Goal: Transaction & Acquisition: Purchase product/service

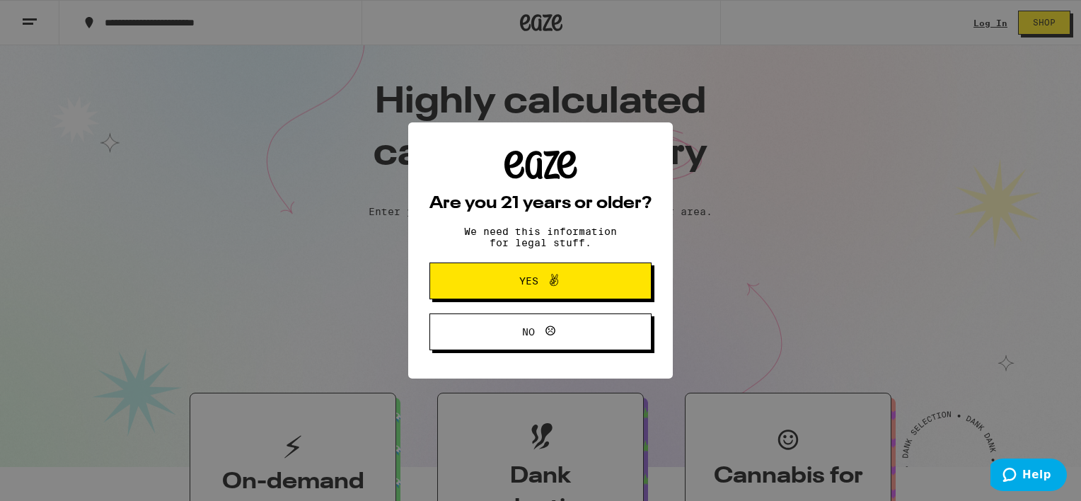
click at [535, 286] on span "Yes" at bounding box center [528, 281] width 19 height 10
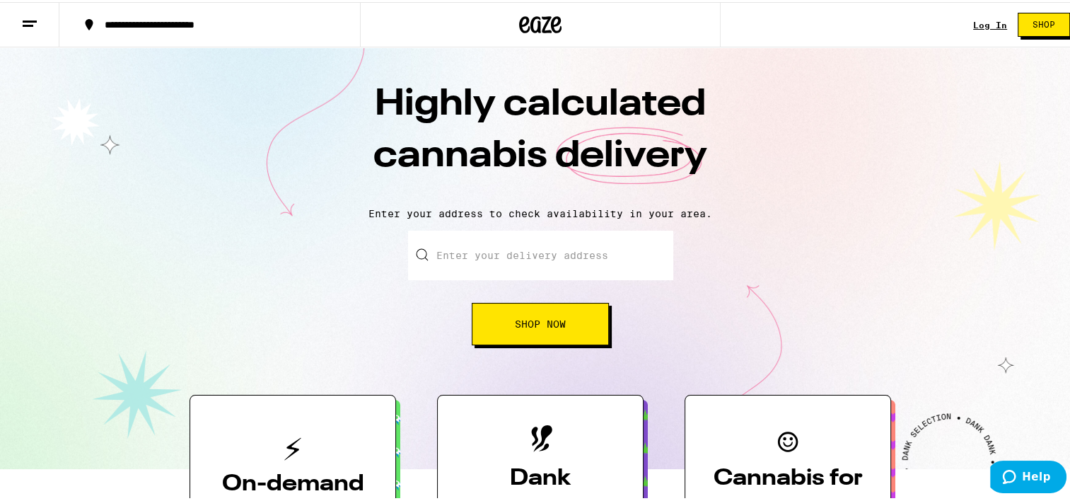
click at [541, 246] on input "Enter your delivery address" at bounding box center [540, 254] width 265 height 50
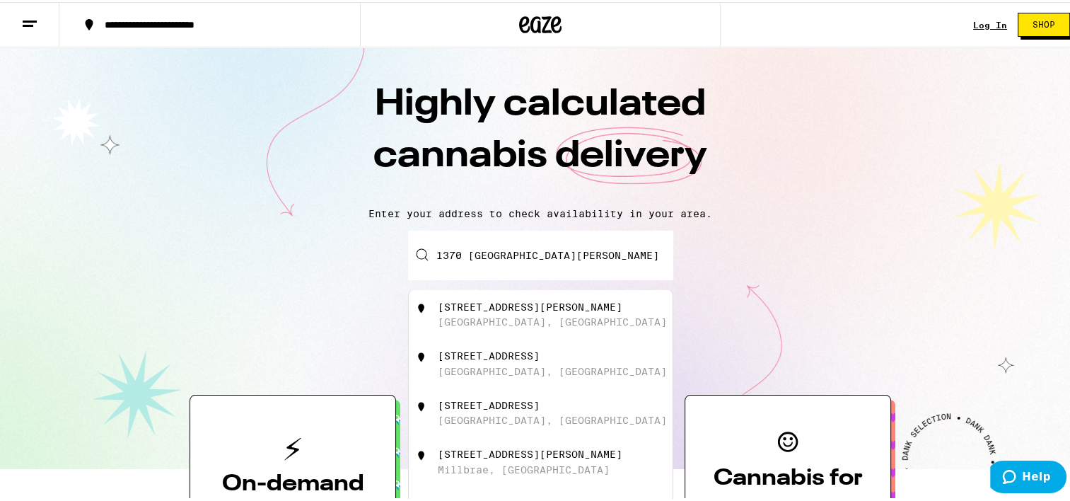
click at [515, 311] on div "1370 Meadow Glen Way" at bounding box center [530, 304] width 185 height 11
type input "1370 Meadow Glen Way, Concord, CA"
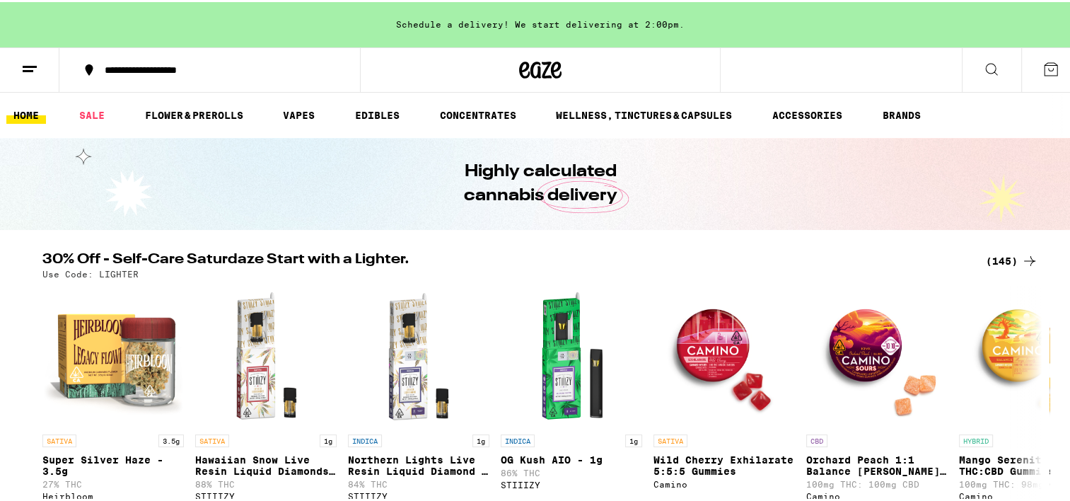
click at [538, 138] on div "Highly calculated cannabis delivery" at bounding box center [540, 182] width 543 height 92
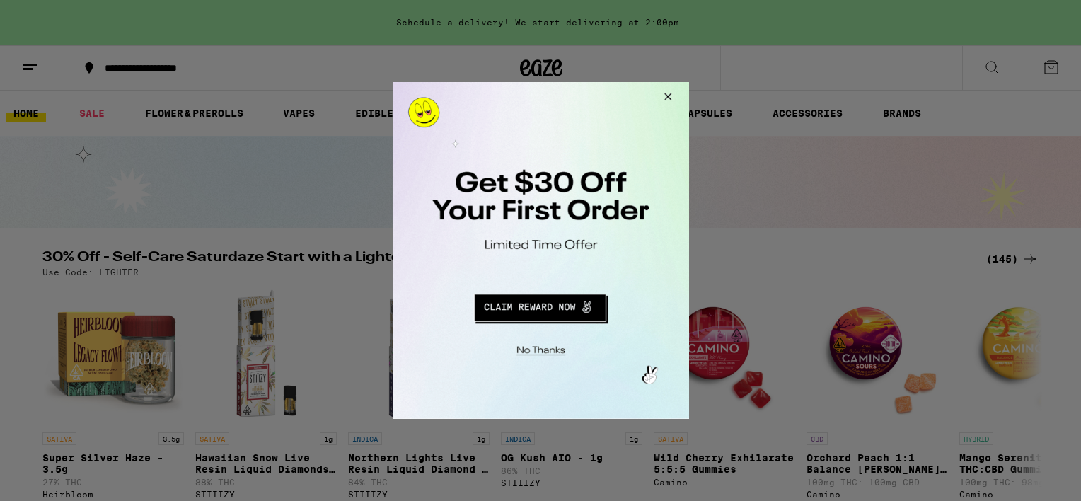
click at [533, 311] on button "Redirect to URL" at bounding box center [539, 306] width 246 height 34
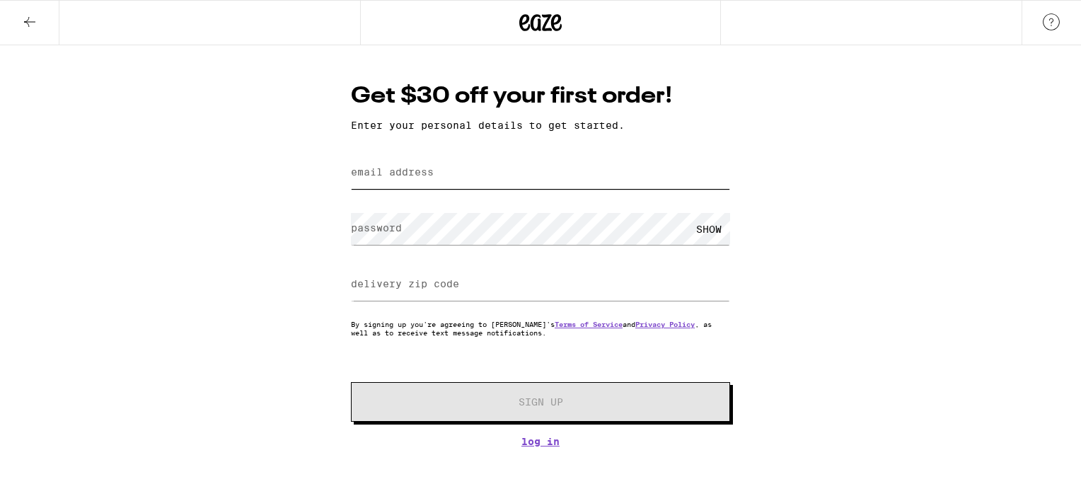
click at [398, 165] on input "email address" at bounding box center [540, 173] width 379 height 32
type input "moom.cherry@gmail.com"
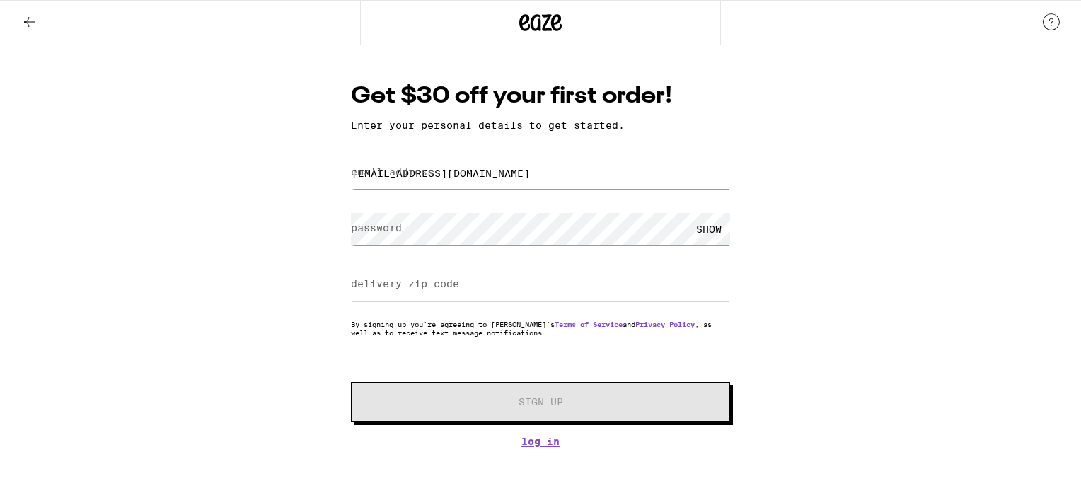
type input "94521"
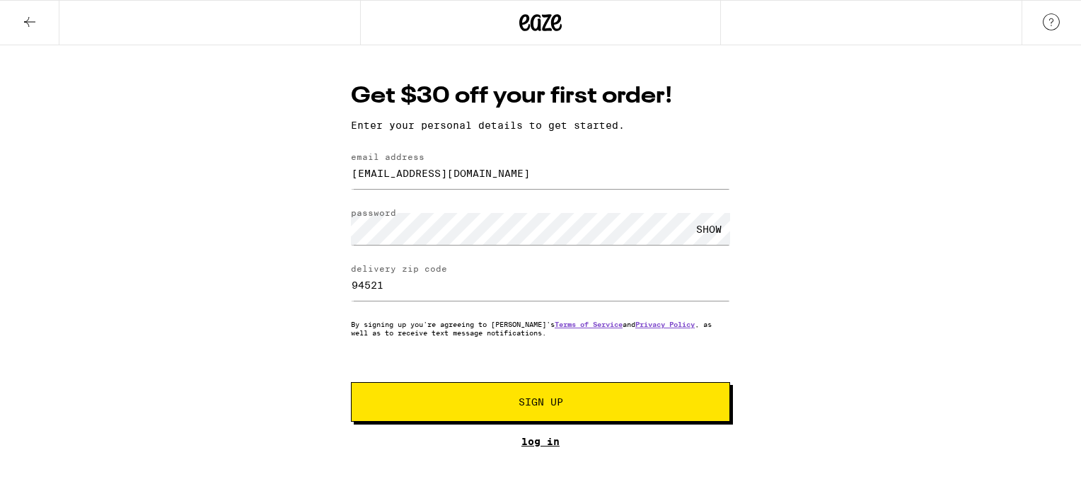
click at [541, 444] on link "Log In" at bounding box center [540, 441] width 379 height 11
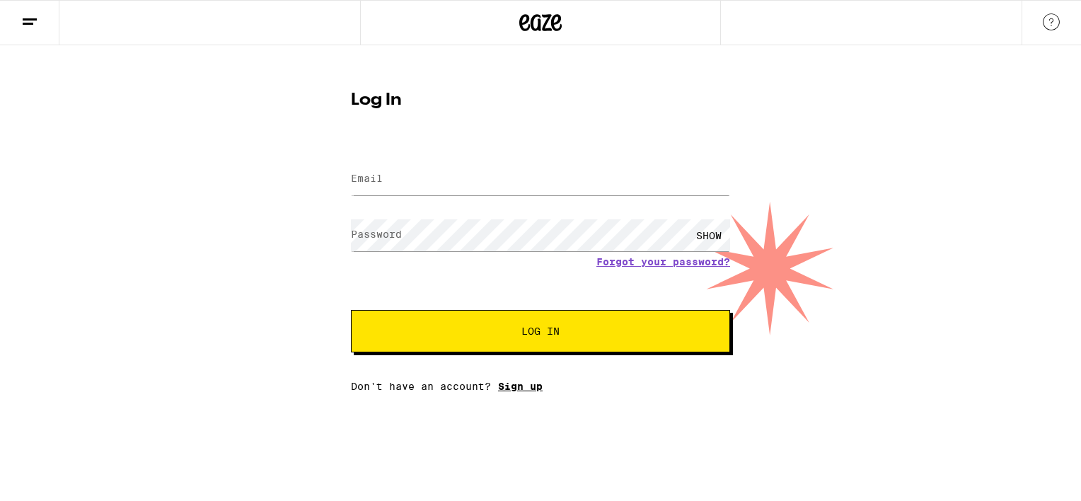
click at [530, 391] on link "Sign up" at bounding box center [520, 386] width 45 height 11
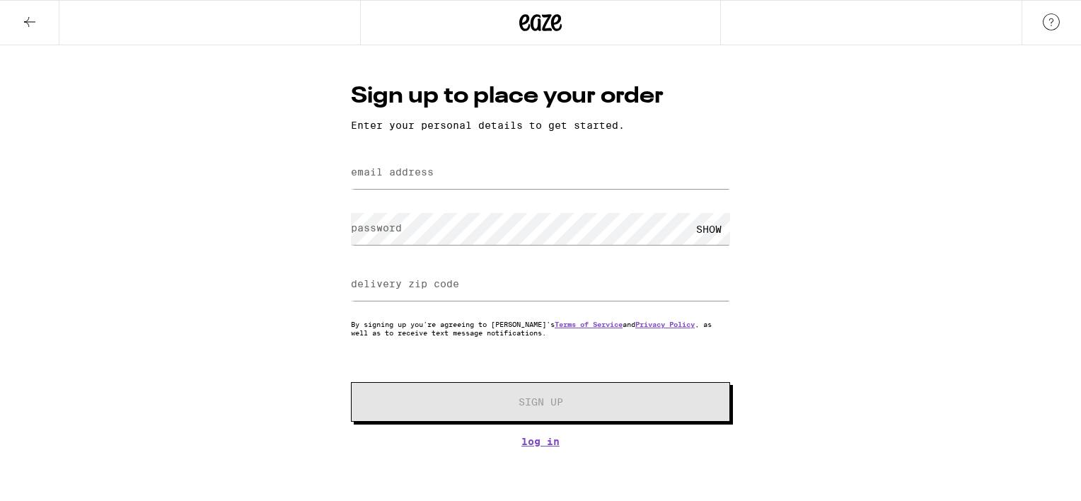
click at [396, 176] on label "email address" at bounding box center [392, 171] width 83 height 11
type input "moom.cherry@gmail.com"
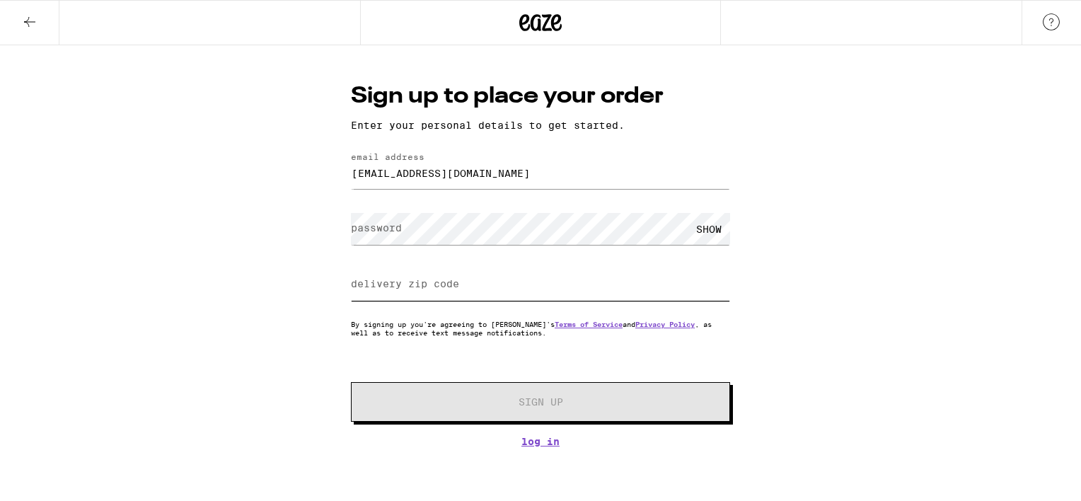
type input "94521"
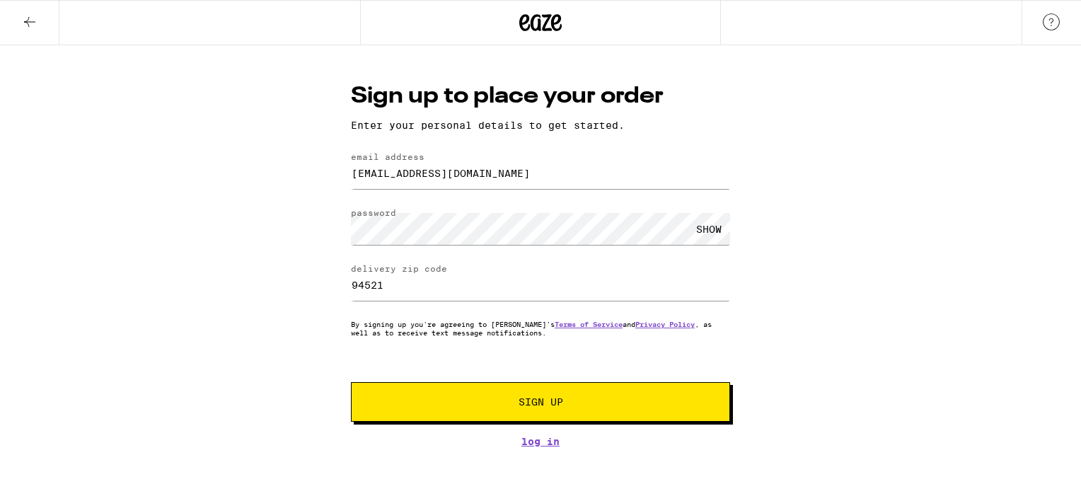
click at [536, 410] on button "Sign Up" at bounding box center [540, 402] width 379 height 40
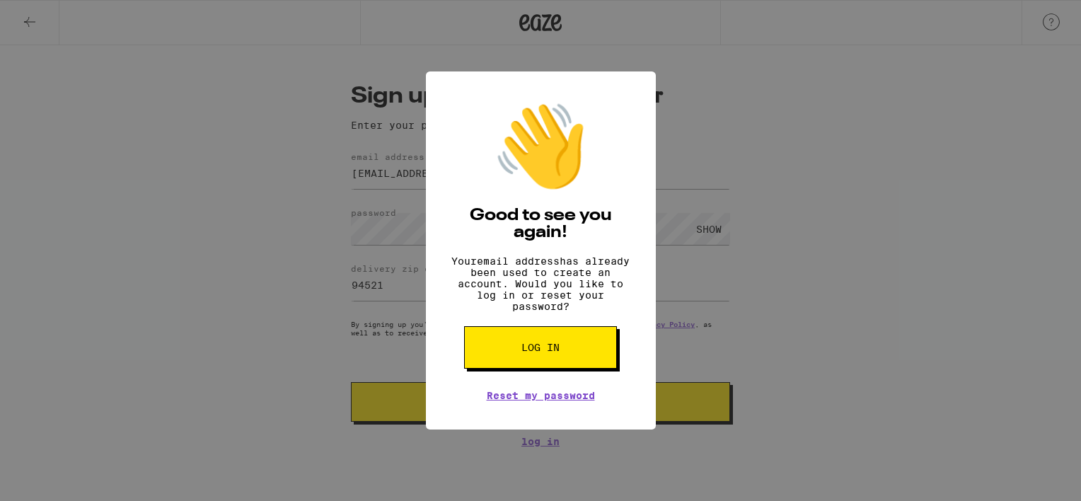
click at [548, 349] on button "Log in" at bounding box center [540, 347] width 153 height 42
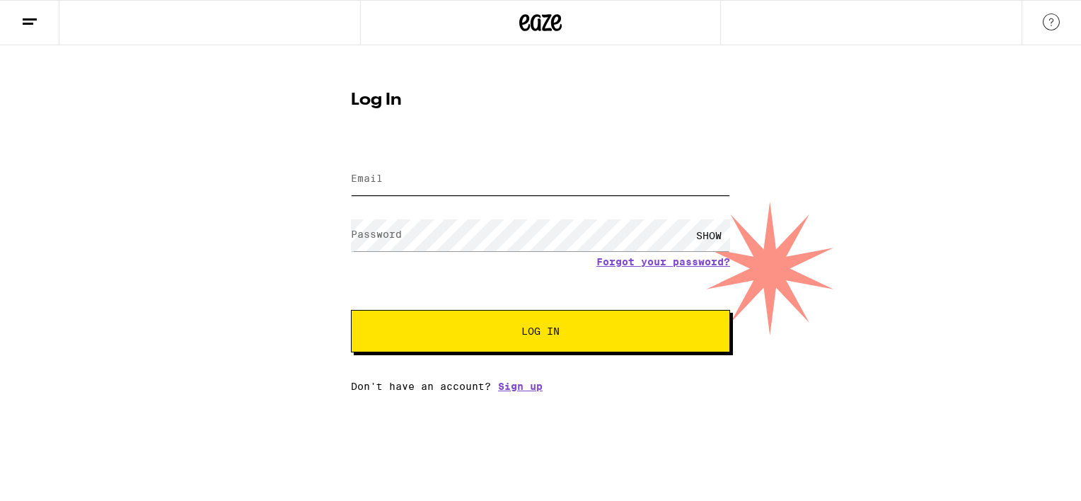
click at [424, 184] on input "Email" at bounding box center [540, 179] width 379 height 32
type input "moom.cherry@gmail.com"
click at [571, 336] on span "Log In" at bounding box center [540, 331] width 265 height 10
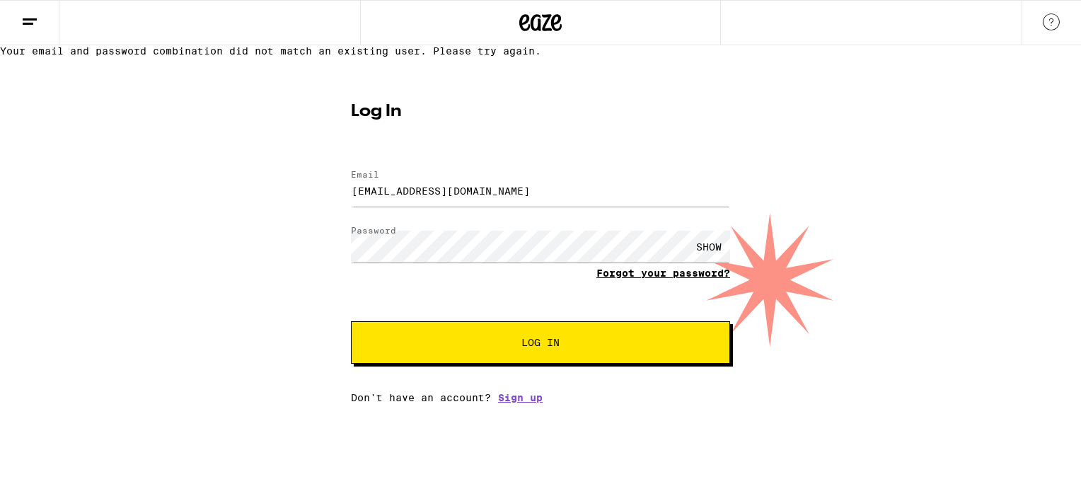
click at [676, 279] on link "Forgot your password?" at bounding box center [663, 272] width 134 height 11
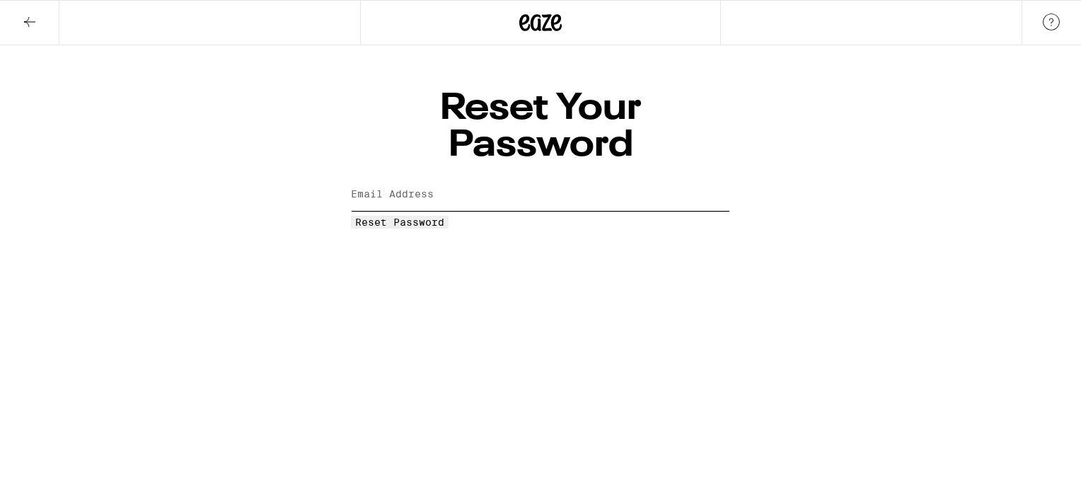
click at [492, 179] on input "Email Address" at bounding box center [540, 195] width 379 height 32
type input "moom.cherry@gmail.com"
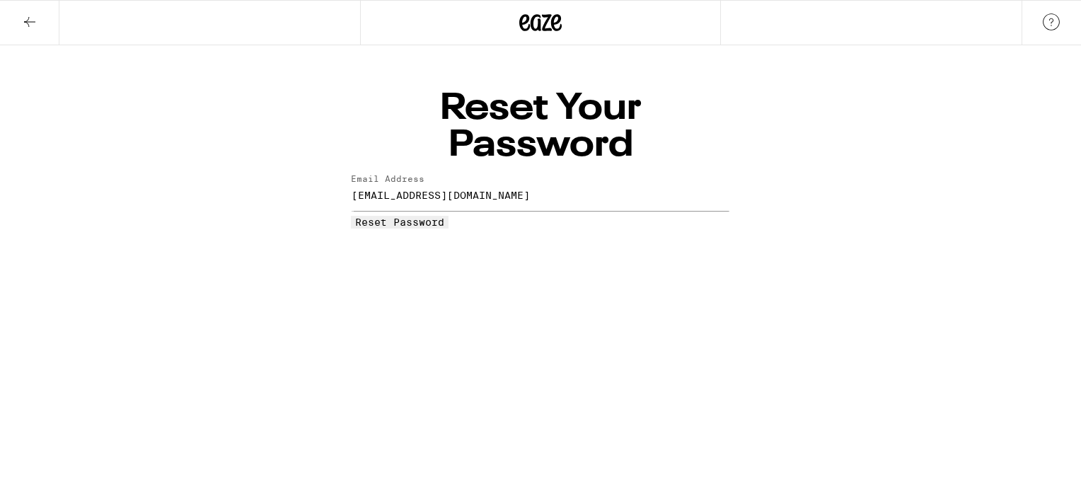
click at [444, 216] on span "Reset Password" at bounding box center [399, 221] width 89 height 11
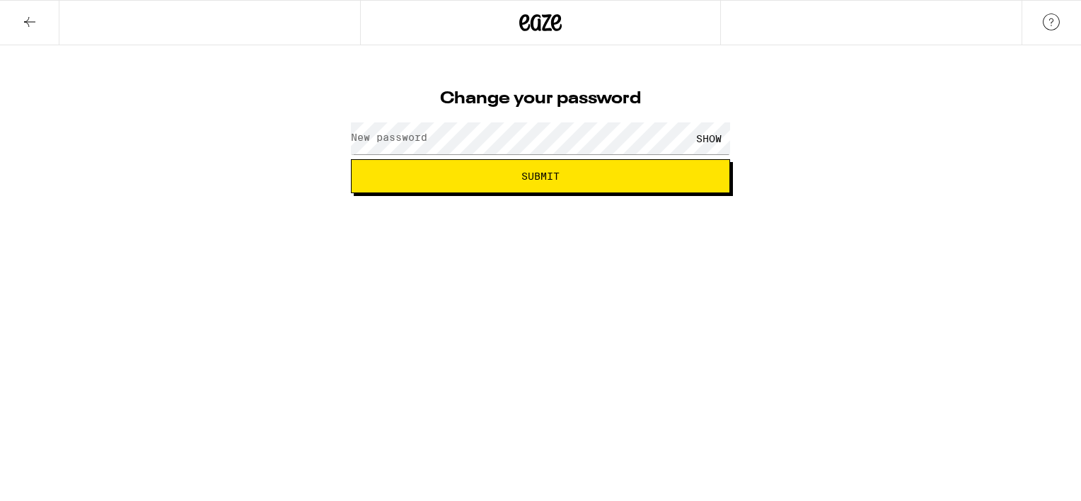
click at [418, 137] on label "New password" at bounding box center [389, 137] width 76 height 11
click at [881, 164] on div "Change your password New password SHOW Submit" at bounding box center [540, 119] width 1081 height 148
click at [583, 177] on span "Submit" at bounding box center [540, 176] width 355 height 10
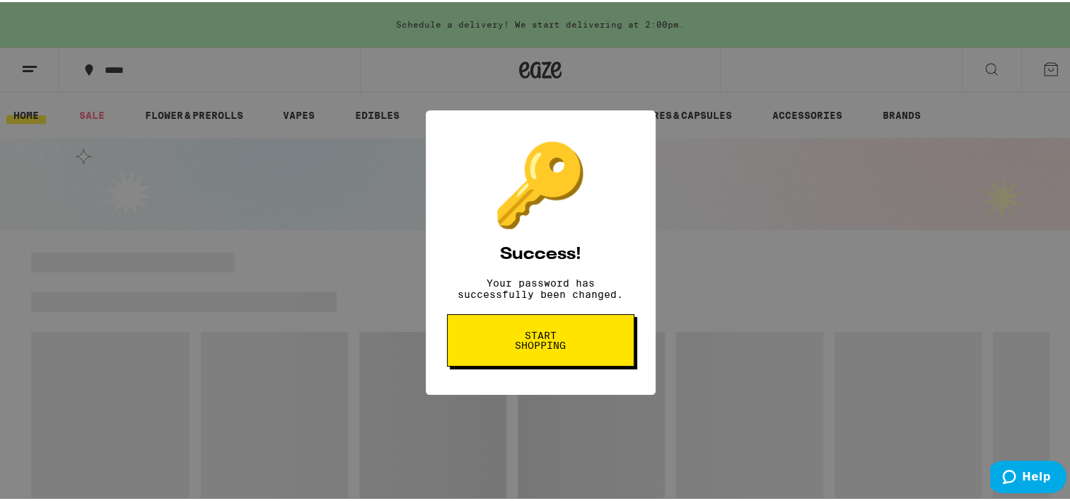
click at [0, 0] on span "Start shopping" at bounding box center [0, 0] width 0 height 0
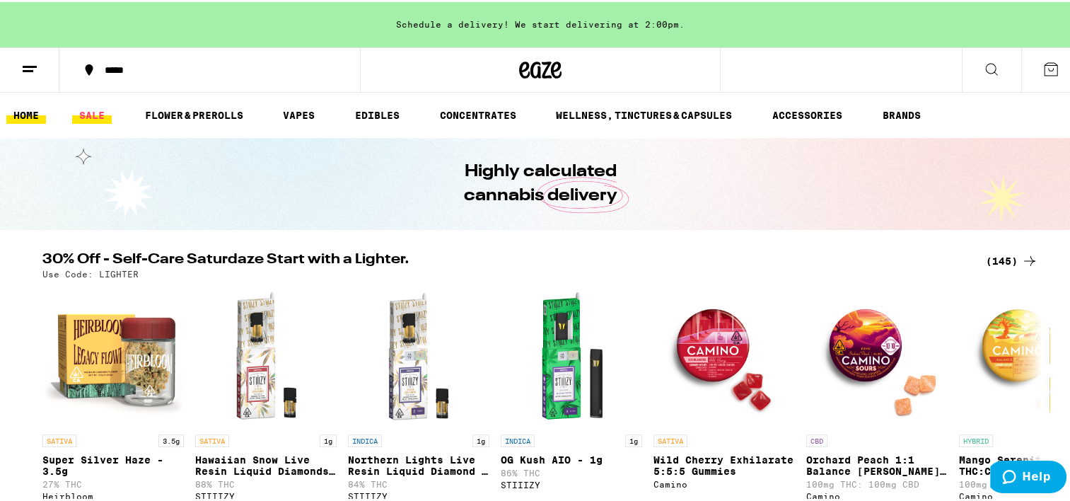
click at [99, 115] on link "SALE" at bounding box center [92, 113] width 40 height 17
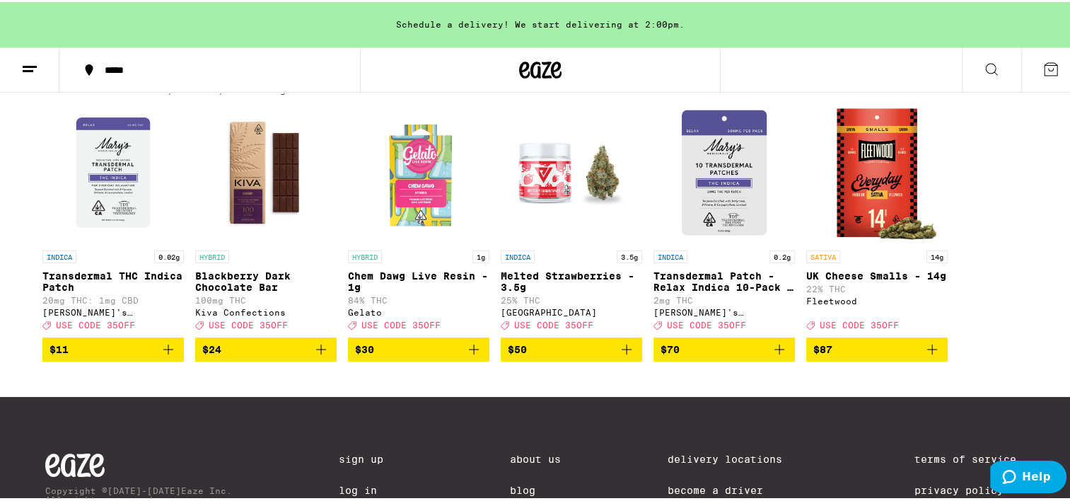
scroll to position [489, 0]
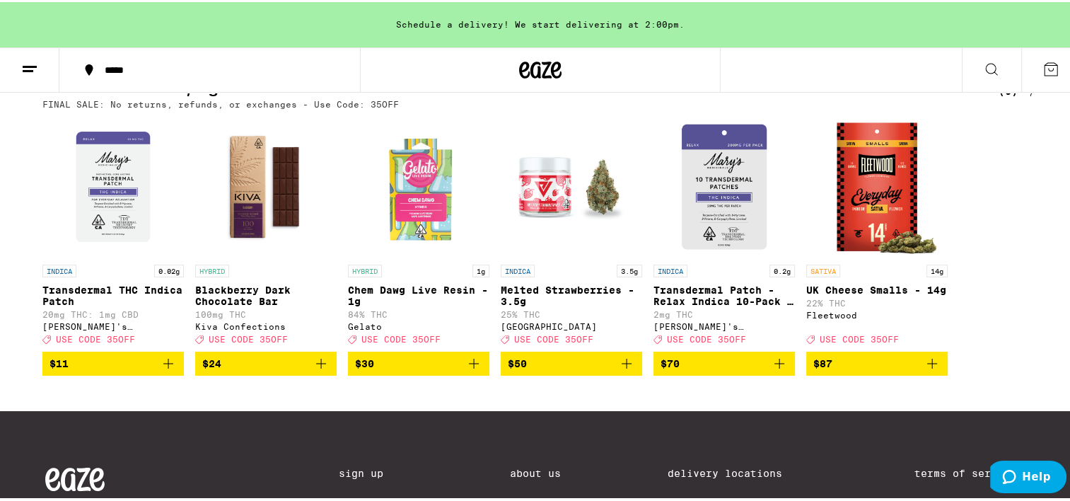
click at [863, 208] on img "Open page for UK Cheese Smalls - 14g from Fleetwood" at bounding box center [876, 184] width 141 height 141
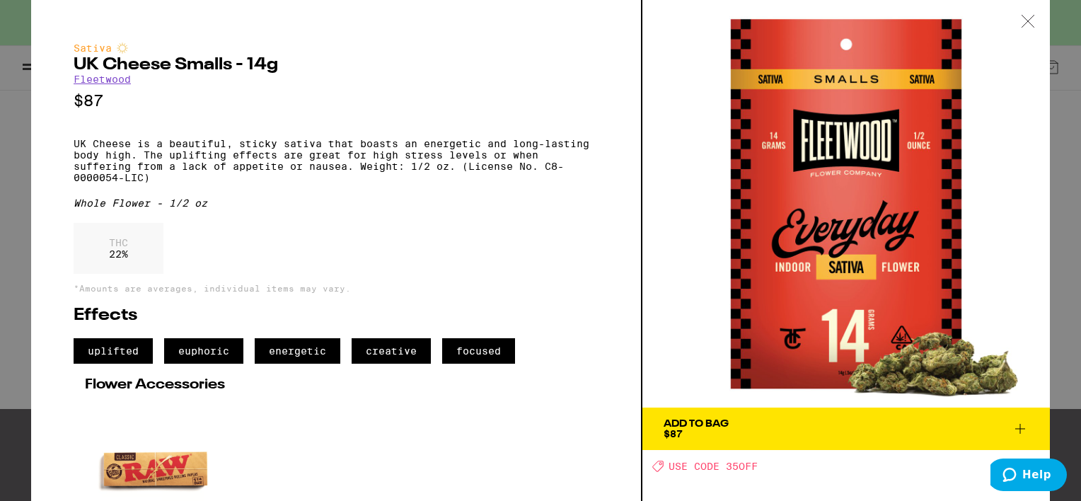
click at [1031, 16] on icon at bounding box center [1028, 21] width 14 height 13
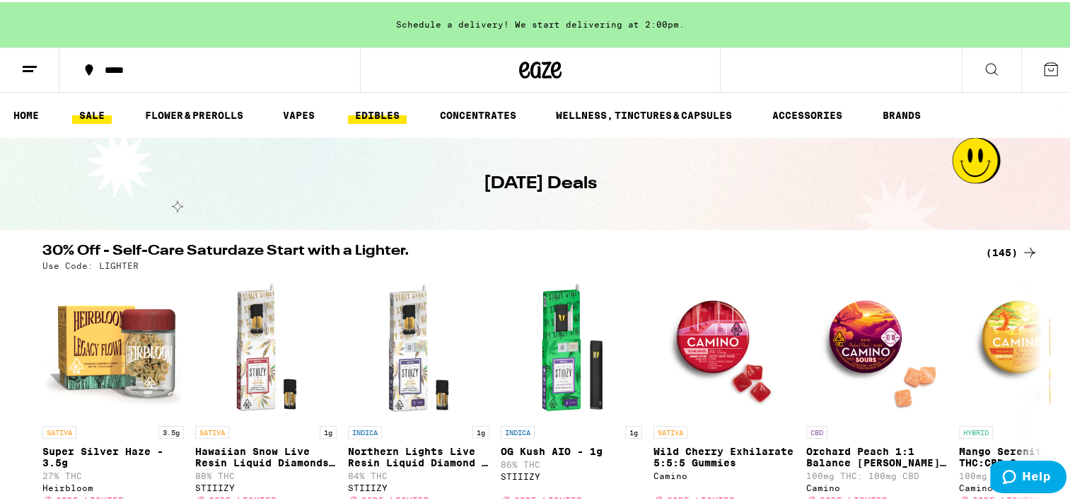
click at [371, 111] on link "EDIBLES" at bounding box center [377, 113] width 59 height 17
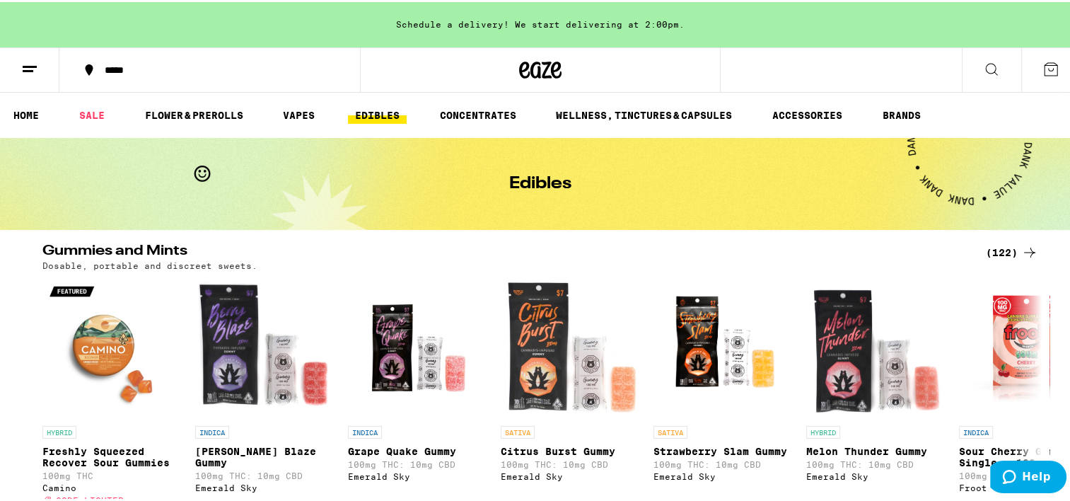
click at [845, 62] on div "*****" at bounding box center [540, 67] width 1081 height 45
click at [778, 74] on div "*****" at bounding box center [540, 67] width 1081 height 45
click at [983, 67] on icon at bounding box center [991, 67] width 17 height 17
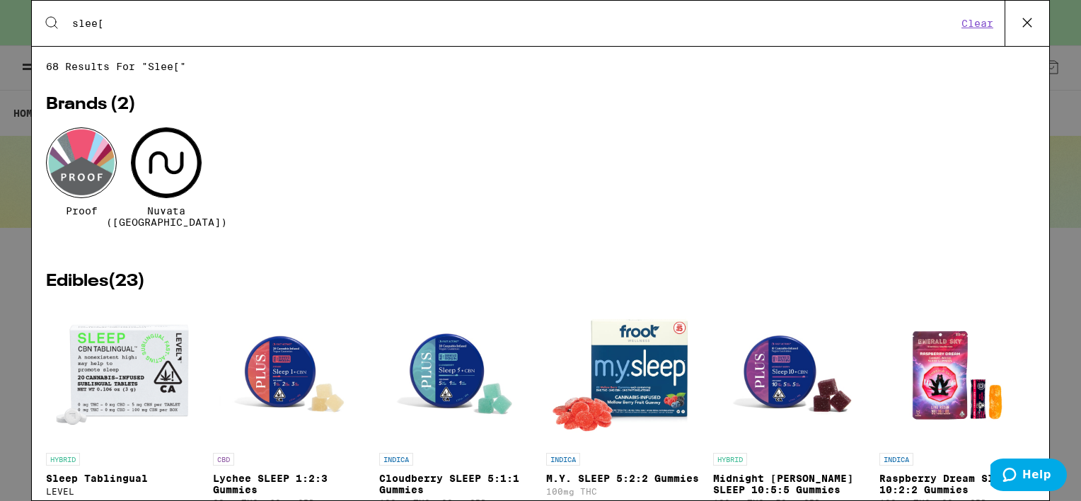
type input "slee["
click at [280, 374] on img "Open page for Lychee SLEEP 1:2:3 Gummies from PLUS" at bounding box center [289, 374] width 141 height 141
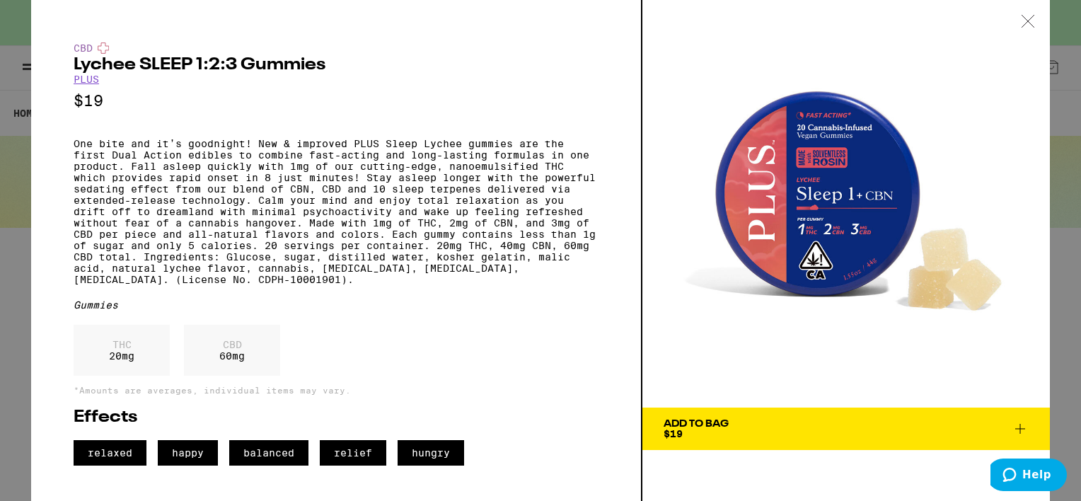
click at [280, 374] on div "CBD 60 mg" at bounding box center [232, 350] width 96 height 51
click at [1016, 427] on icon at bounding box center [1020, 428] width 17 height 17
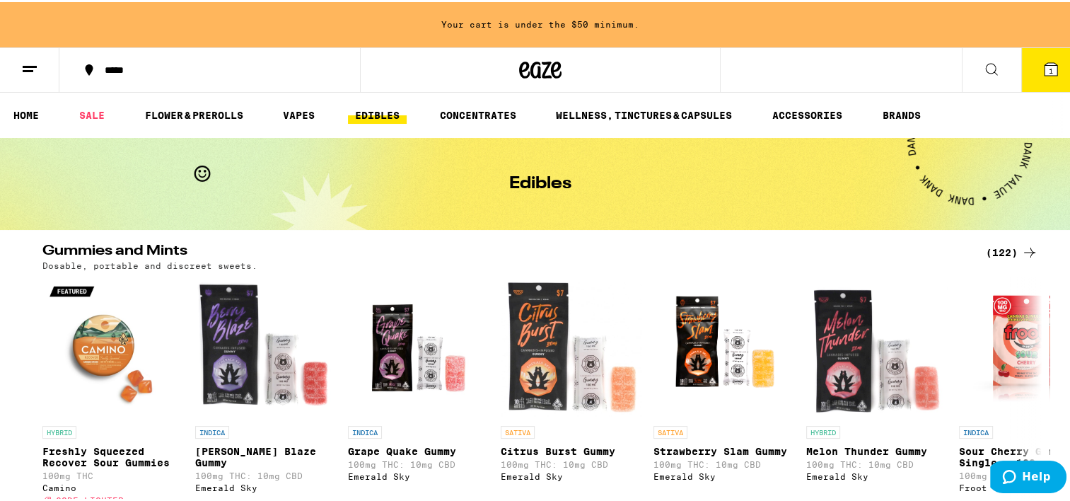
click at [1049, 67] on span "1" at bounding box center [1051, 68] width 4 height 8
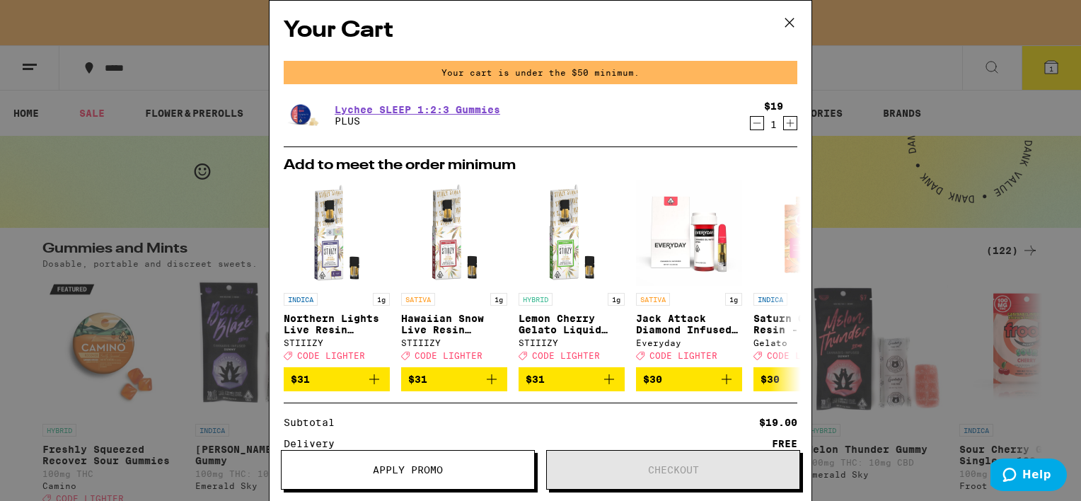
click at [784, 119] on icon "Increment" at bounding box center [790, 123] width 13 height 17
click at [786, 18] on icon at bounding box center [789, 22] width 8 height 8
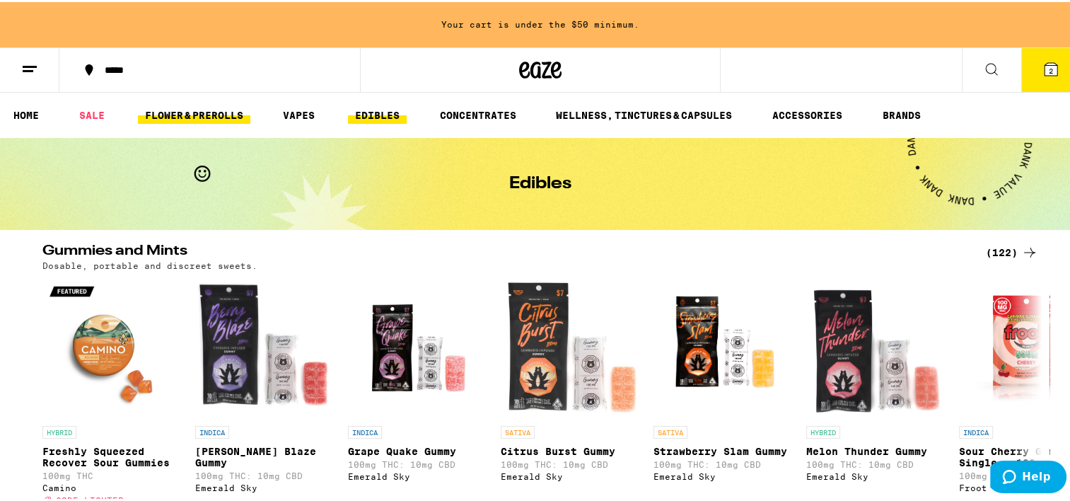
click at [185, 116] on link "FLOWER & PREROLLS" at bounding box center [194, 113] width 112 height 17
click at [197, 114] on link "FLOWER & PREROLLS" at bounding box center [194, 113] width 112 height 17
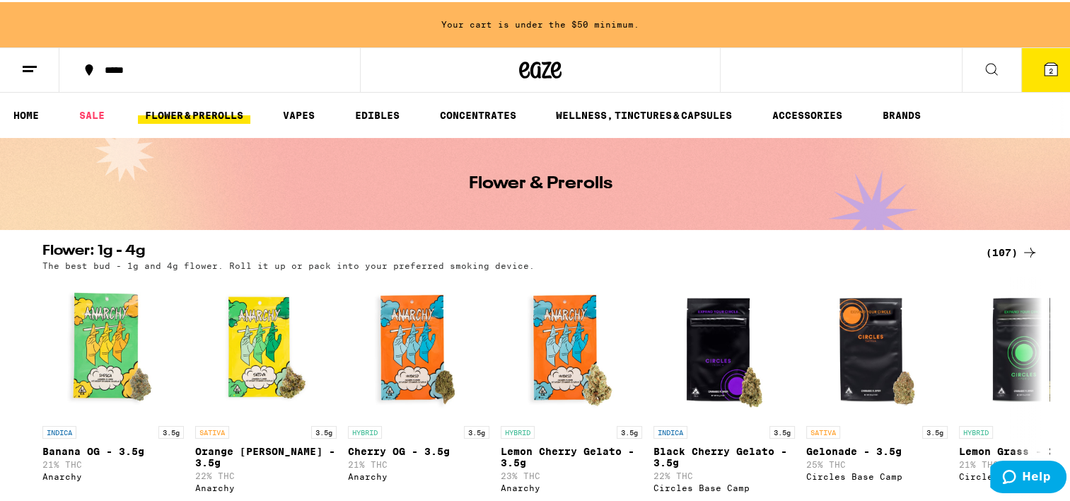
click at [783, 66] on div "***** 2" at bounding box center [540, 67] width 1081 height 45
click at [983, 64] on icon at bounding box center [991, 67] width 17 height 17
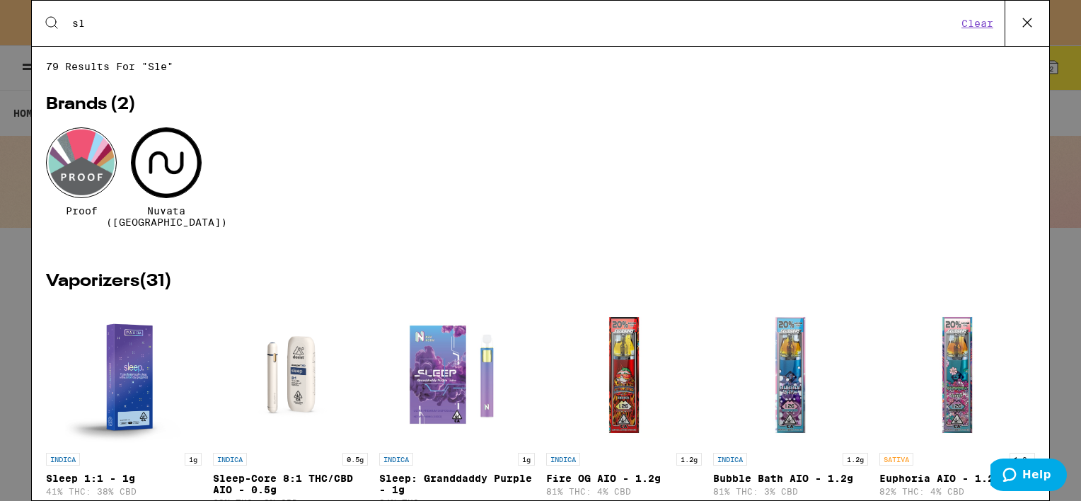
type input "s"
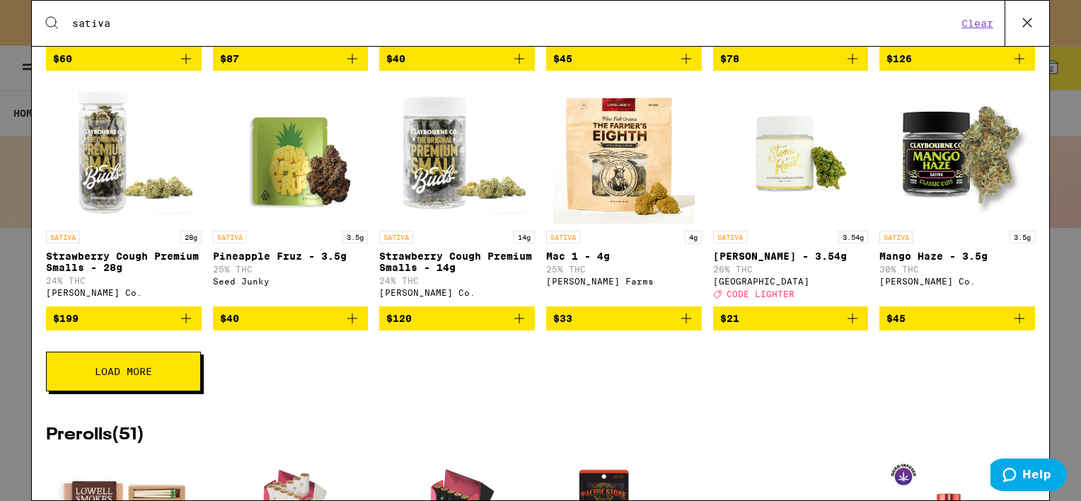
scroll to position [490, 0]
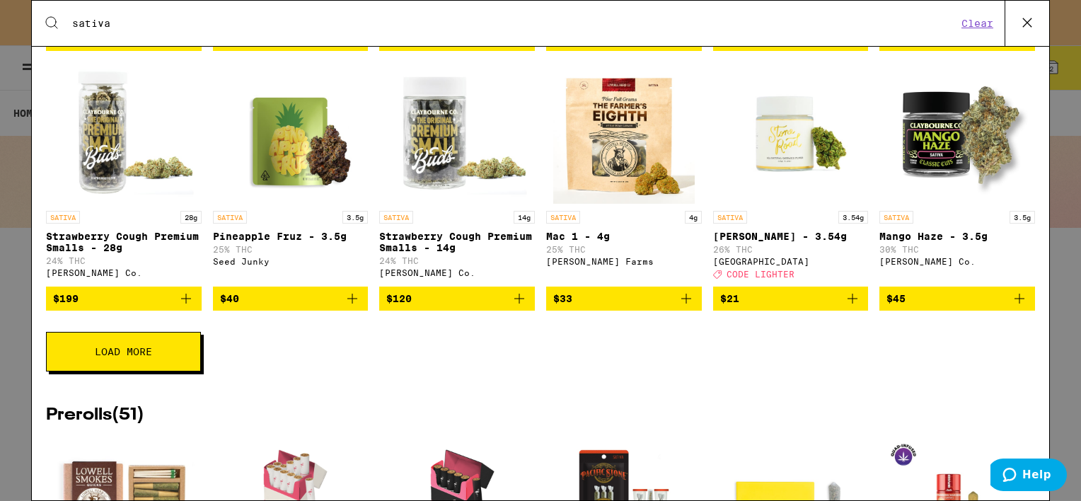
type input "sativa"
click at [115, 357] on span "Load More" at bounding box center [123, 352] width 57 height 10
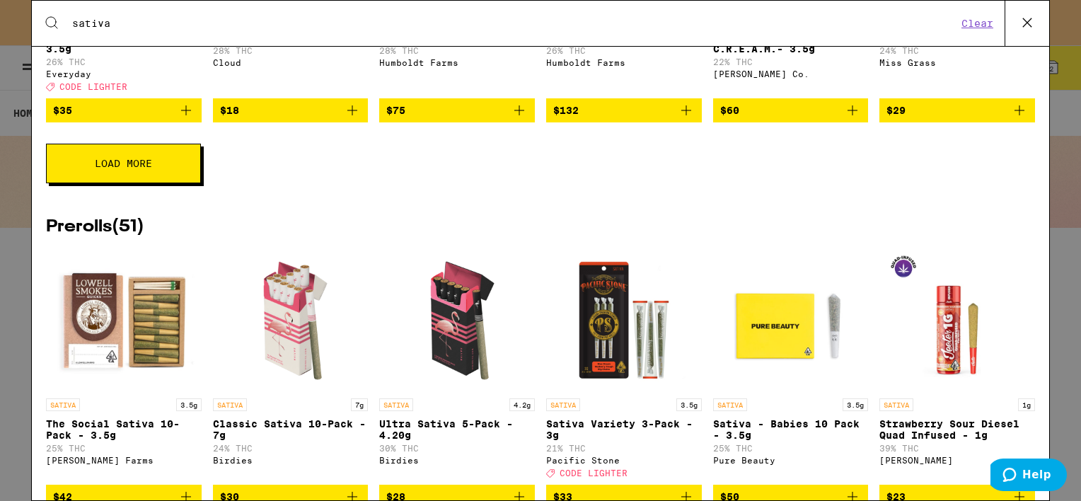
scroll to position [1247, 0]
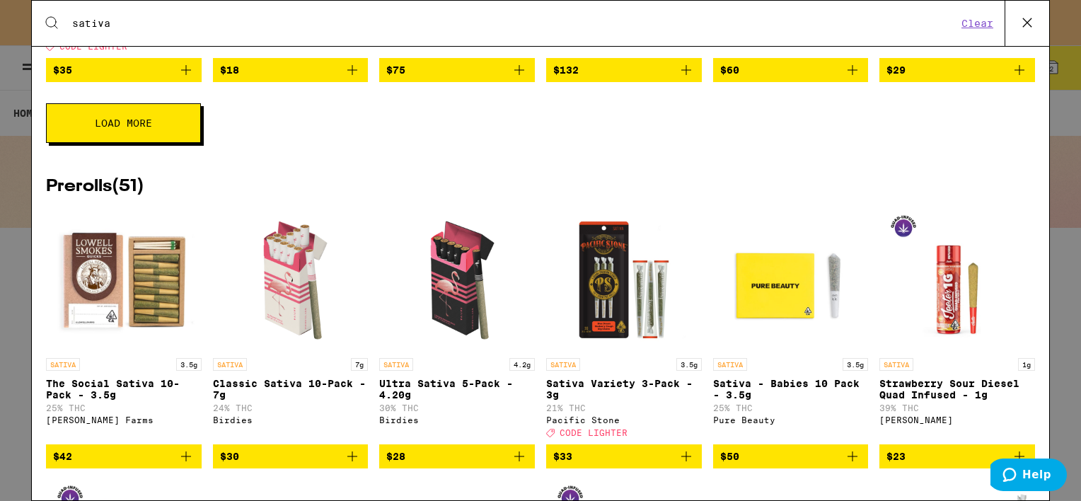
click at [129, 128] on span "Load More" at bounding box center [123, 123] width 57 height 10
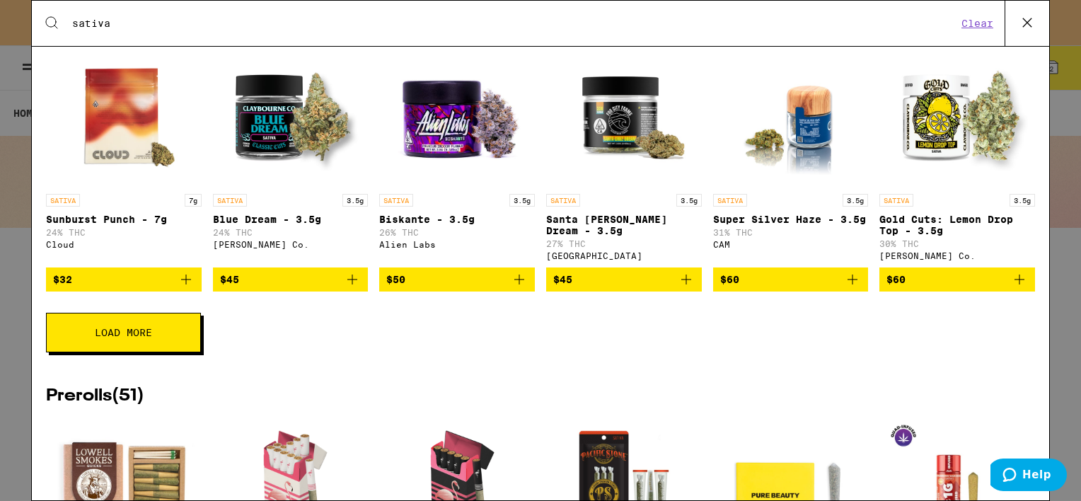
scroll to position [1572, 0]
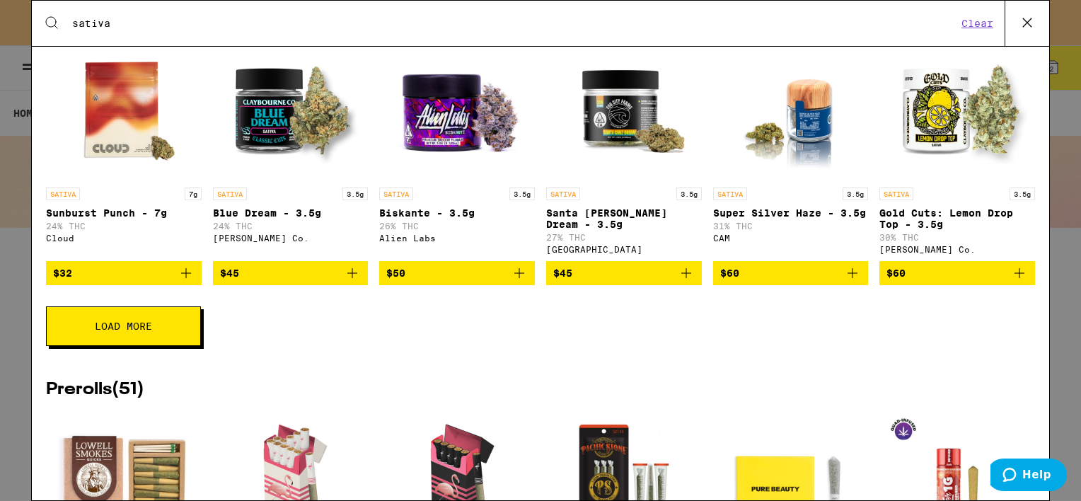
click at [151, 331] on span "Load More" at bounding box center [123, 326] width 57 height 10
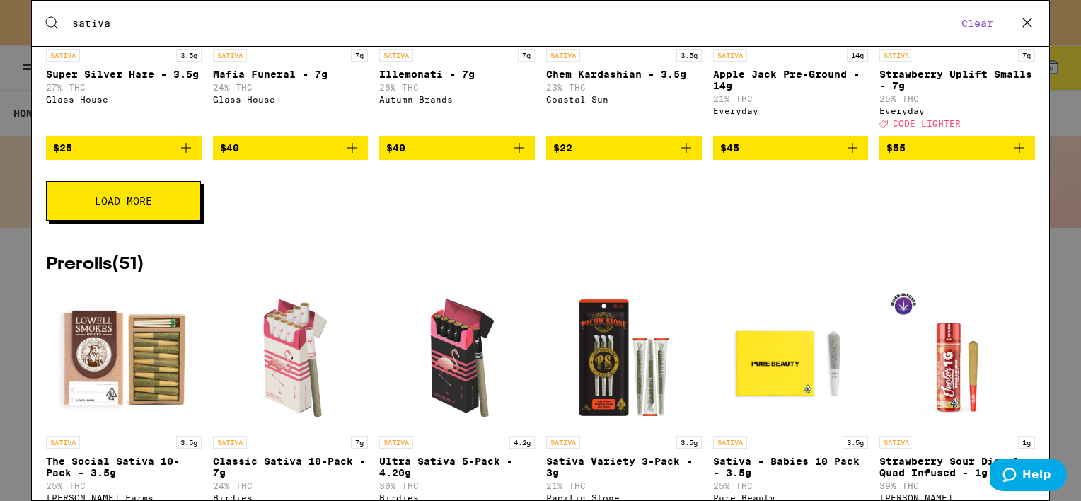
scroll to position [2250, 0]
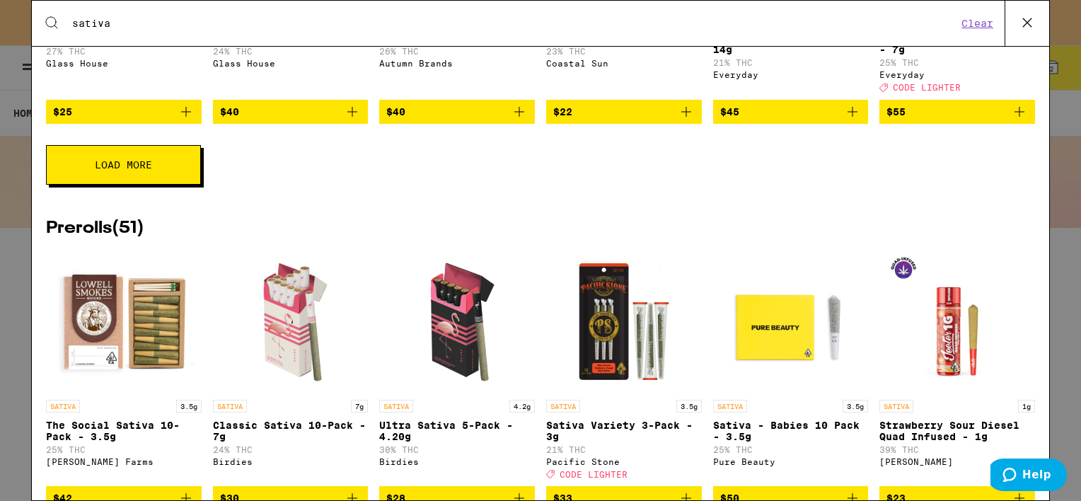
click at [140, 170] on span "Load More" at bounding box center [123, 165] width 57 height 10
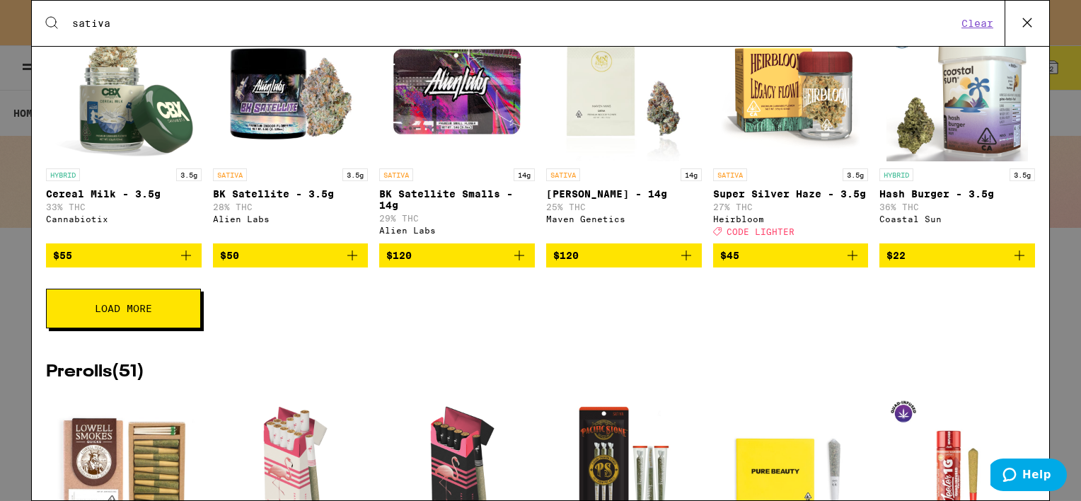
scroll to position [2631, 0]
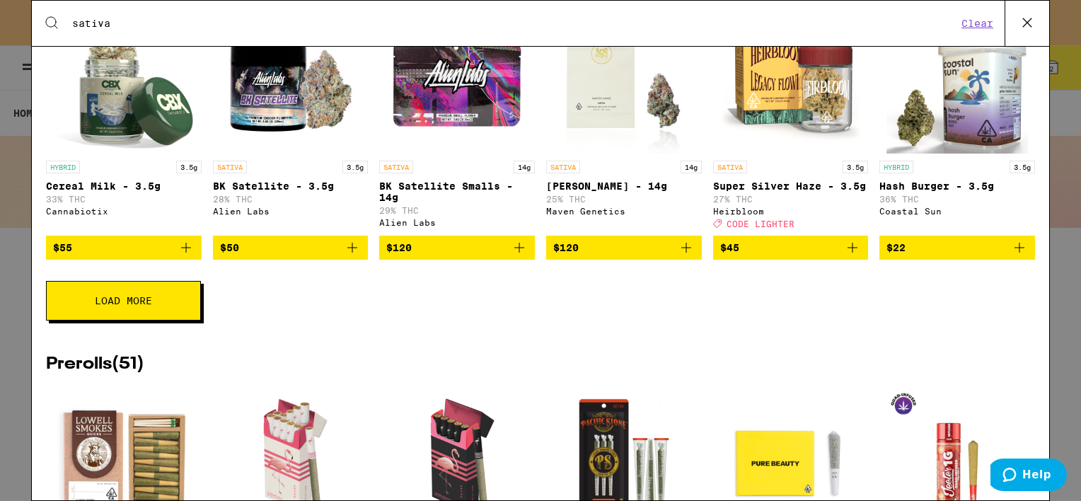
click at [136, 320] on button "Load More" at bounding box center [123, 301] width 155 height 40
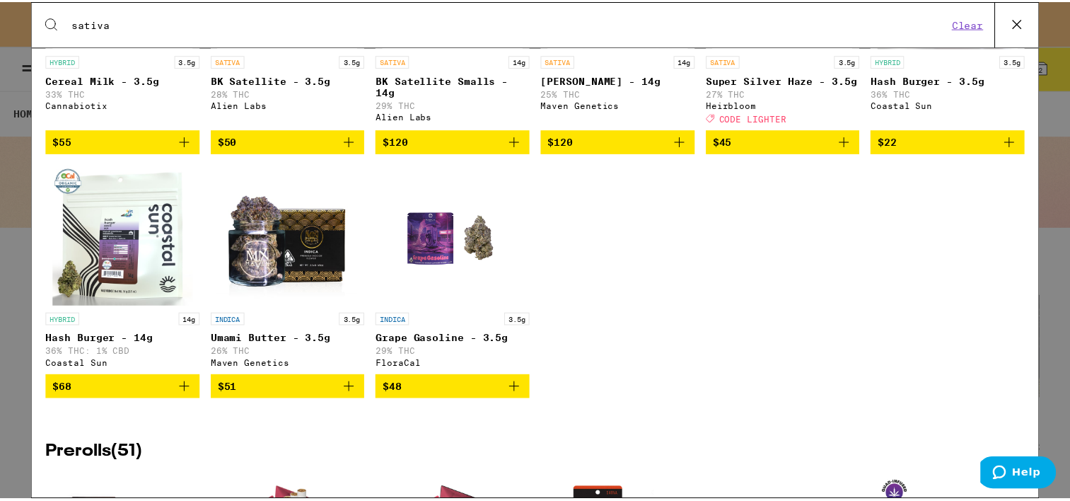
scroll to position [2753, 0]
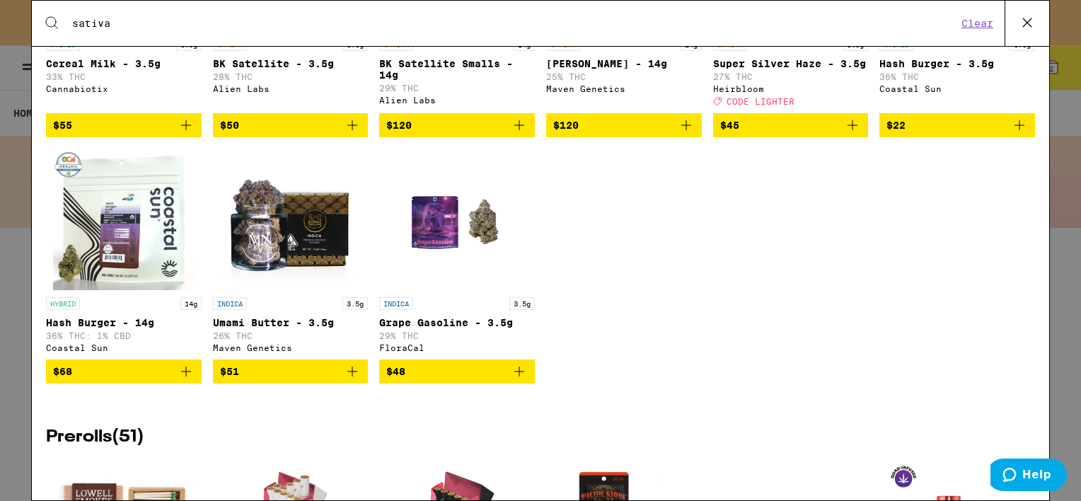
click at [120, 380] on span "$68" at bounding box center [123, 371] width 141 height 17
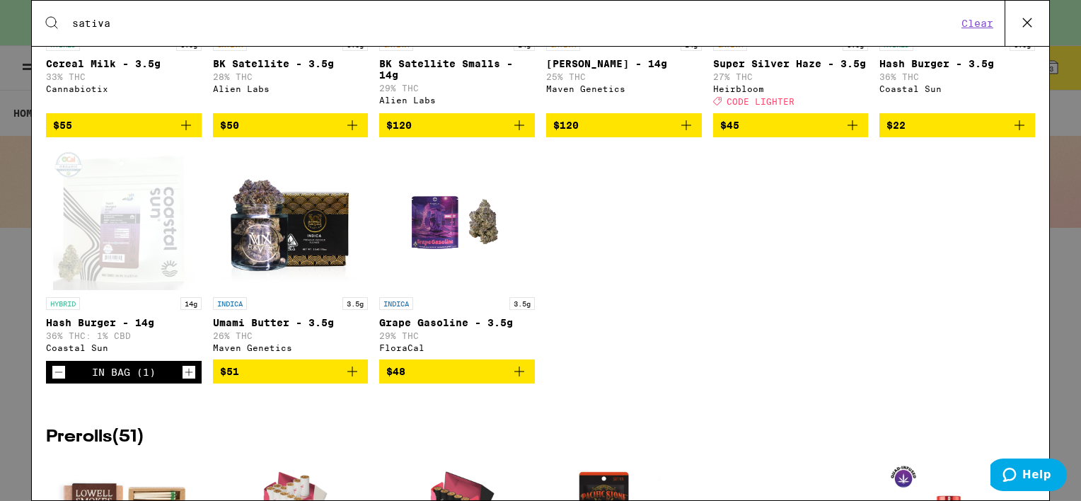
click at [1032, 29] on icon at bounding box center [1027, 22] width 21 height 21
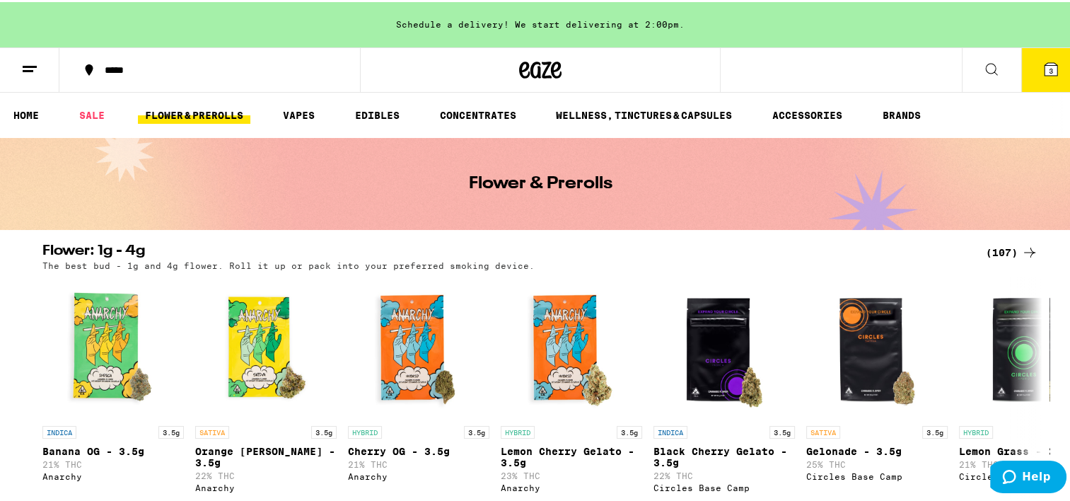
click at [1045, 70] on icon at bounding box center [1051, 67] width 13 height 13
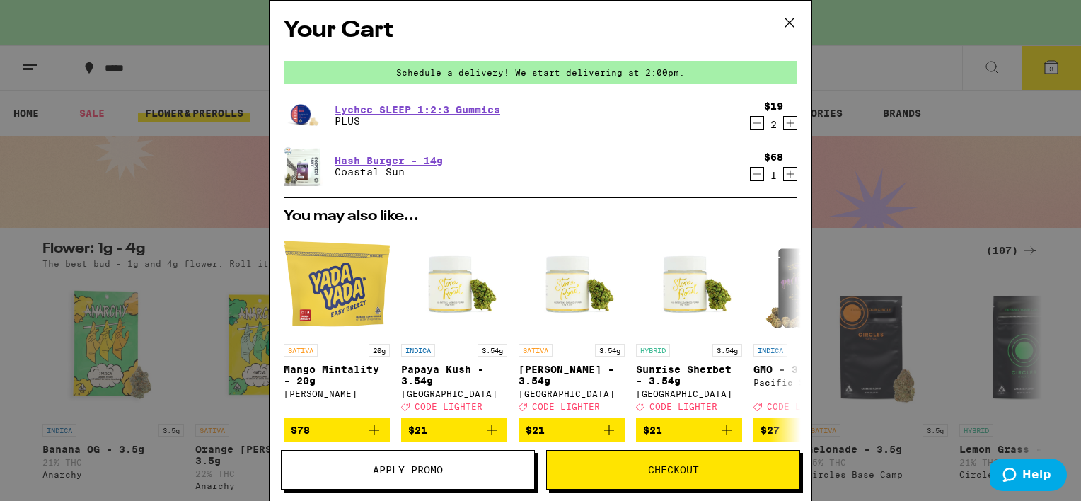
click at [669, 462] on button "Checkout" at bounding box center [673, 470] width 254 height 40
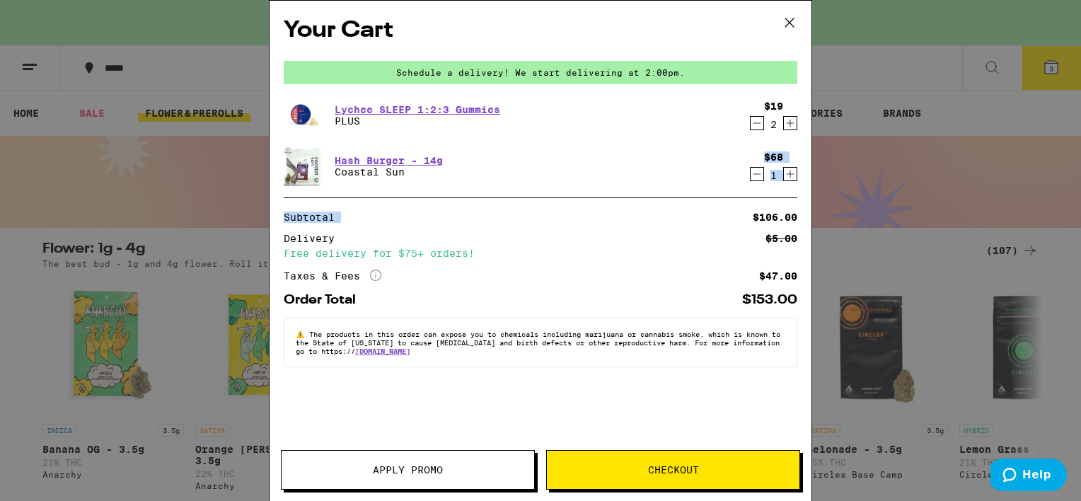
drag, startPoint x: 640, startPoint y: 225, endPoint x: 756, endPoint y: 176, distance: 125.9
click at [756, 176] on div "Your Cart Schedule a delivery! We start delivering at 2:00pm. Lychee SLEEP 1:2:…" at bounding box center [541, 230] width 542 height 458
click at [754, 175] on icon "Decrement" at bounding box center [757, 174] width 13 height 17
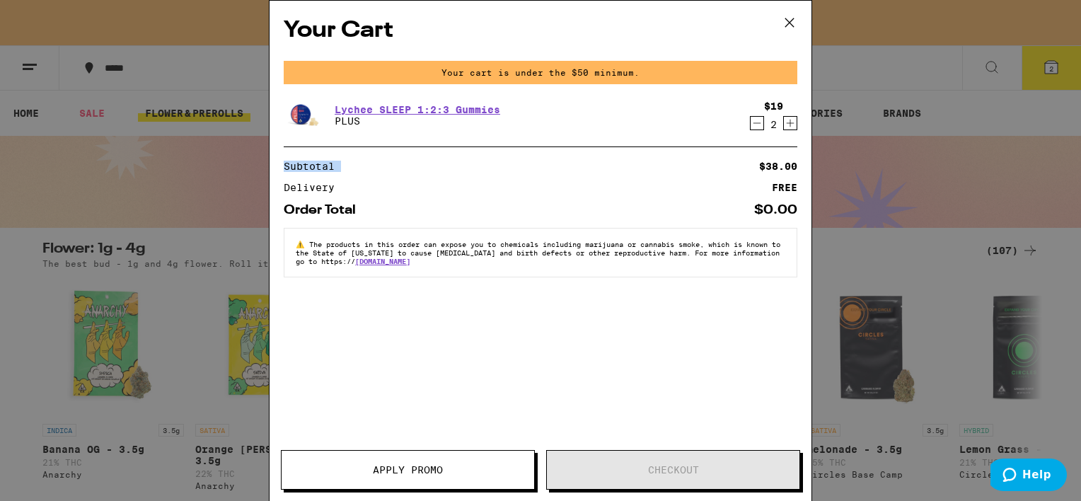
click at [790, 21] on icon at bounding box center [789, 22] width 8 height 8
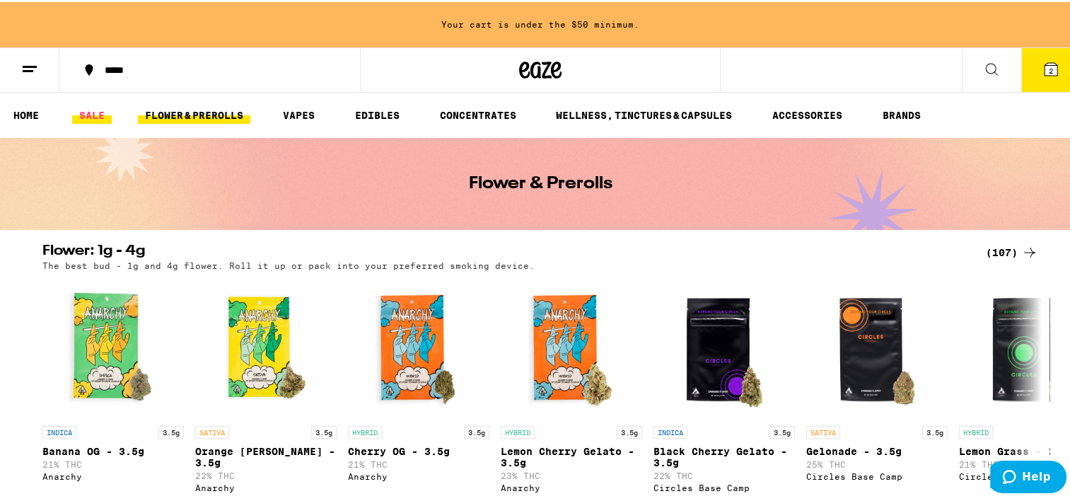
click at [90, 117] on link "SALE" at bounding box center [92, 113] width 40 height 17
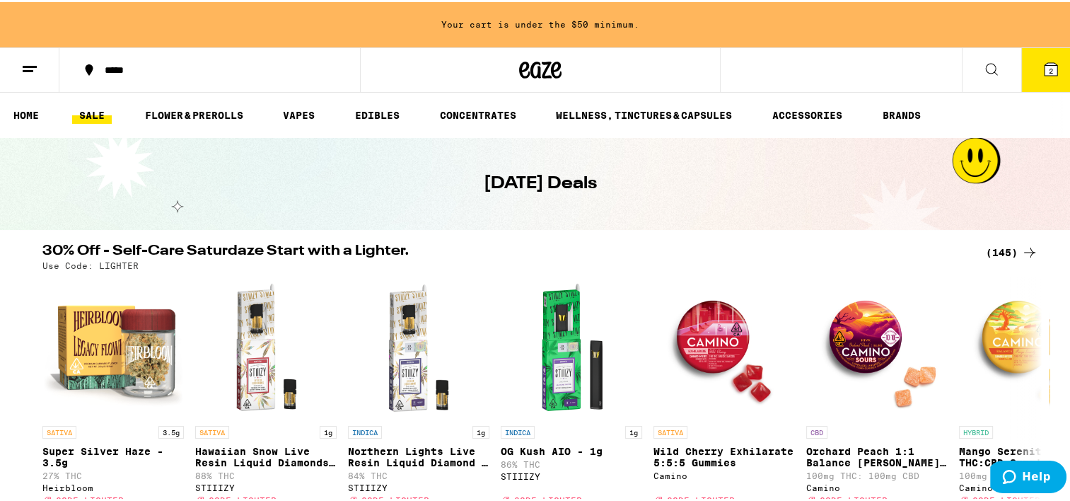
click at [90, 117] on link "SALE" at bounding box center [92, 113] width 40 height 17
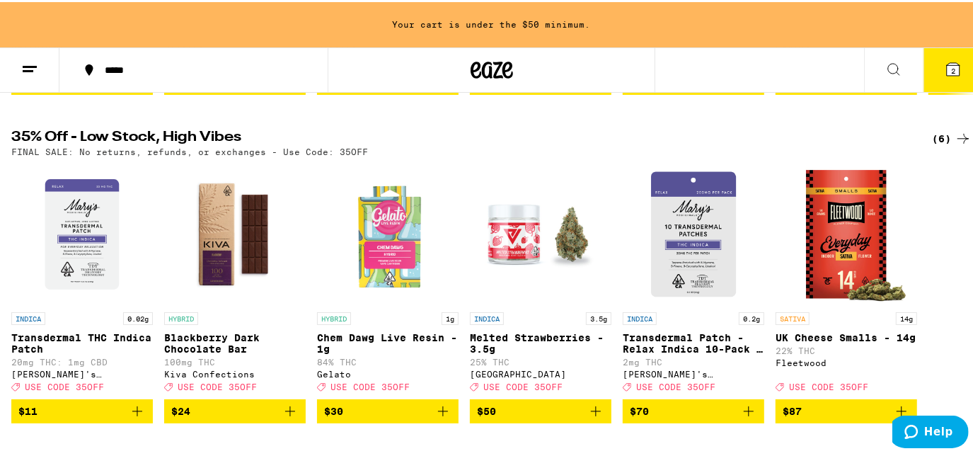
scroll to position [449, 0]
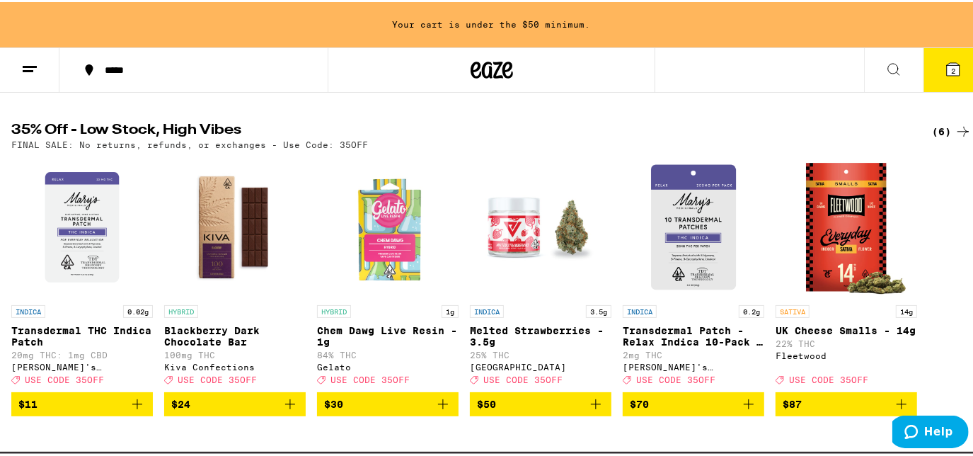
click at [936, 138] on div "(6)" at bounding box center [952, 129] width 40 height 17
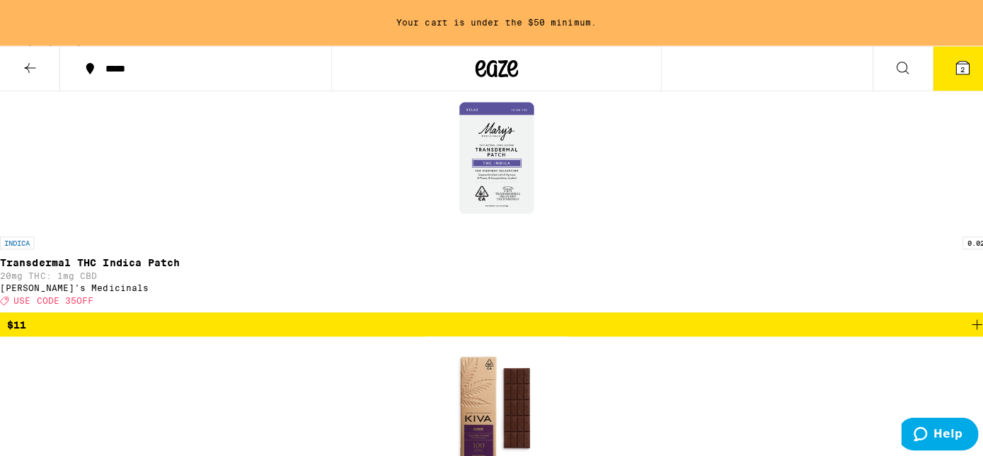
scroll to position [451, 0]
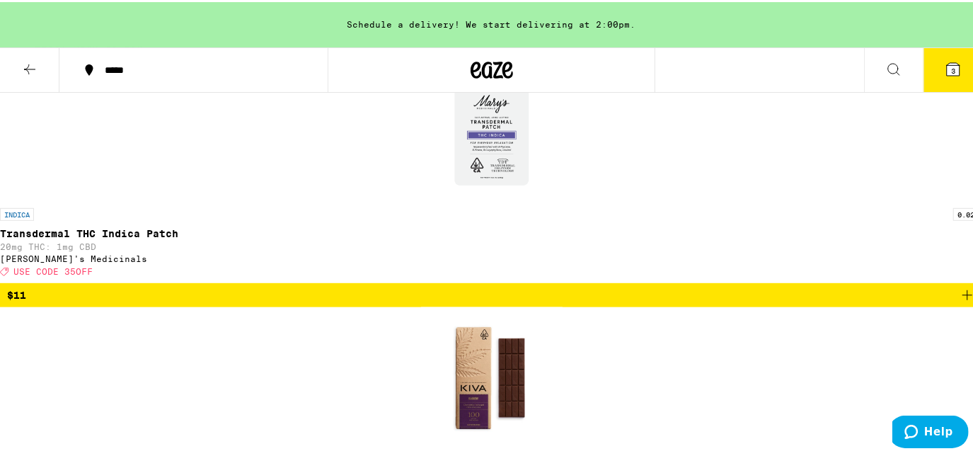
click at [951, 66] on span "3" at bounding box center [953, 68] width 4 height 8
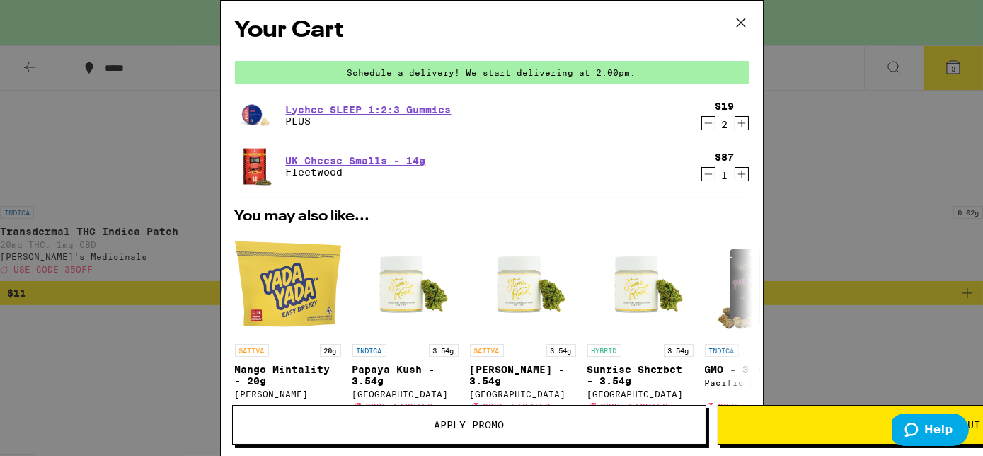
click at [434, 425] on span "Apply Promo" at bounding box center [469, 425] width 70 height 10
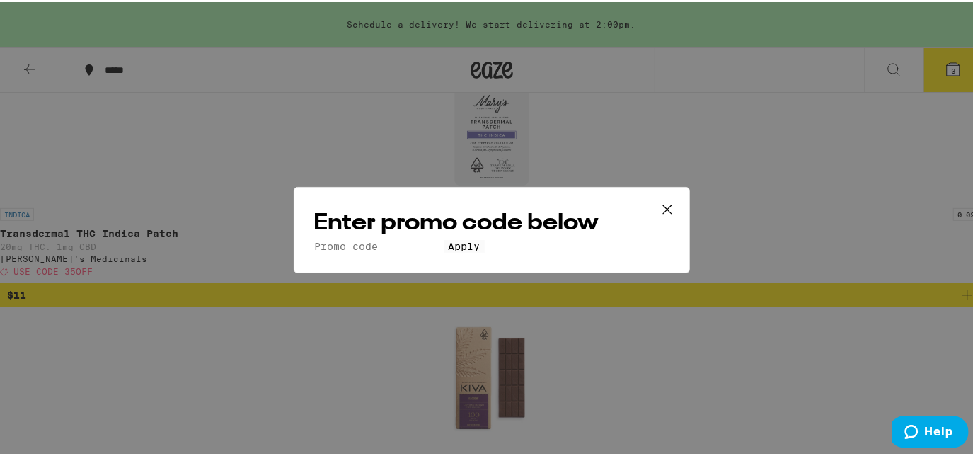
click at [330, 238] on input "Promo Code" at bounding box center [379, 244] width 130 height 13
type input "350ff"
click at [470, 250] on span "Apply" at bounding box center [465, 243] width 32 height 11
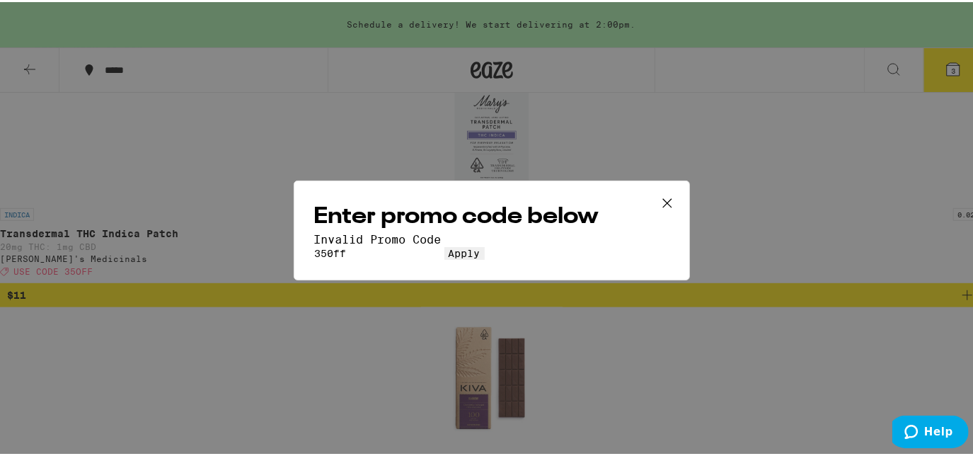
click at [657, 190] on icon at bounding box center [667, 200] width 21 height 21
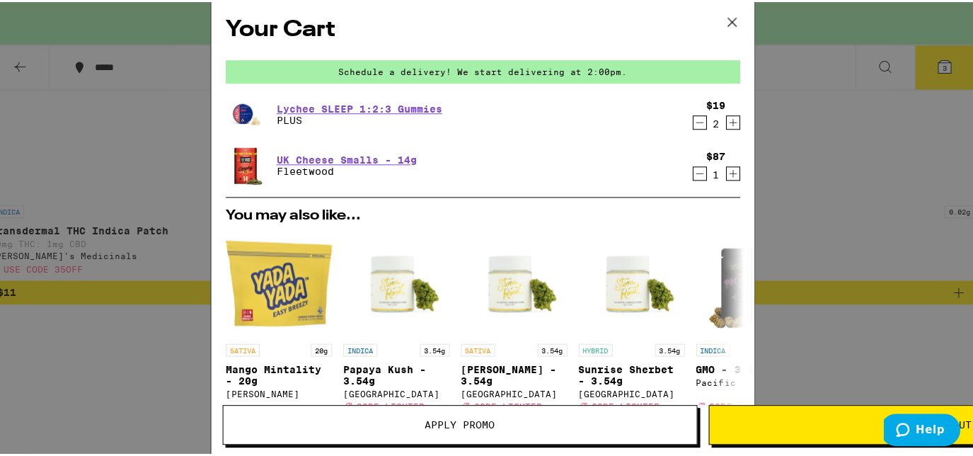
scroll to position [451, 0]
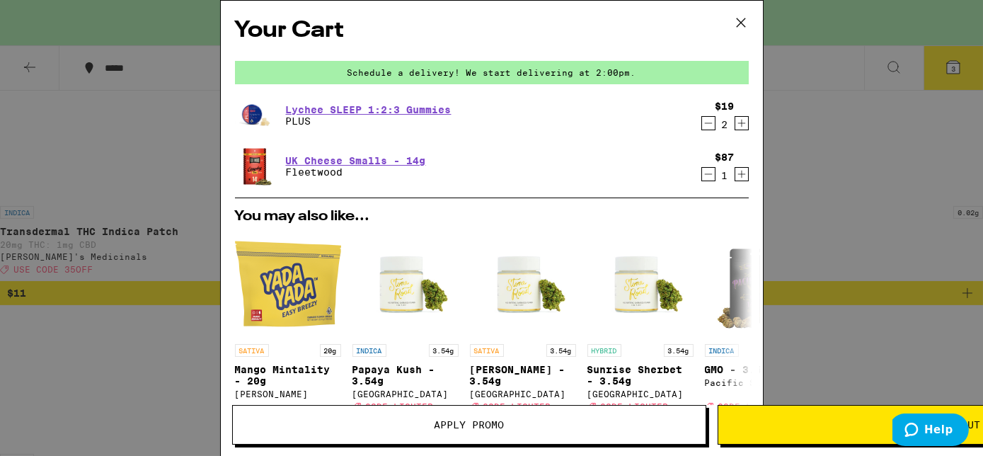
click at [434, 425] on span "Apply Promo" at bounding box center [469, 425] width 70 height 10
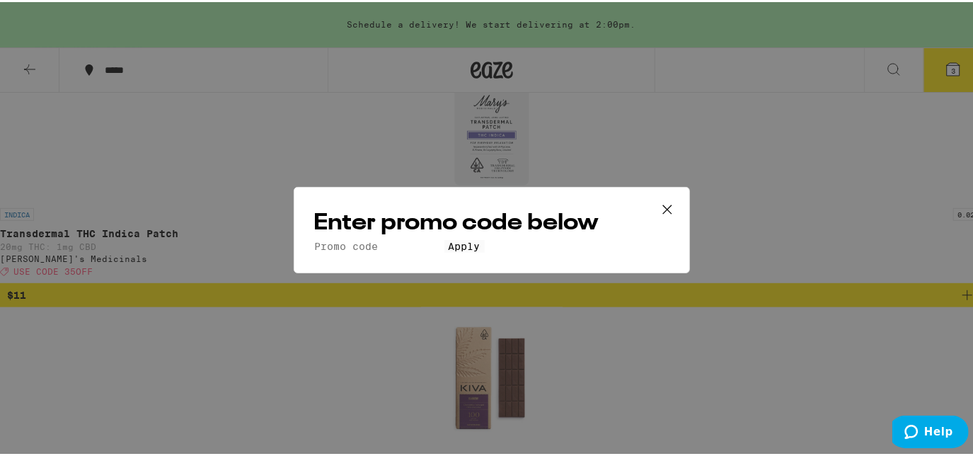
click at [364, 238] on input "Promo Code" at bounding box center [379, 244] width 130 height 13
type input "35off"
click at [480, 250] on span "Apply" at bounding box center [465, 243] width 32 height 11
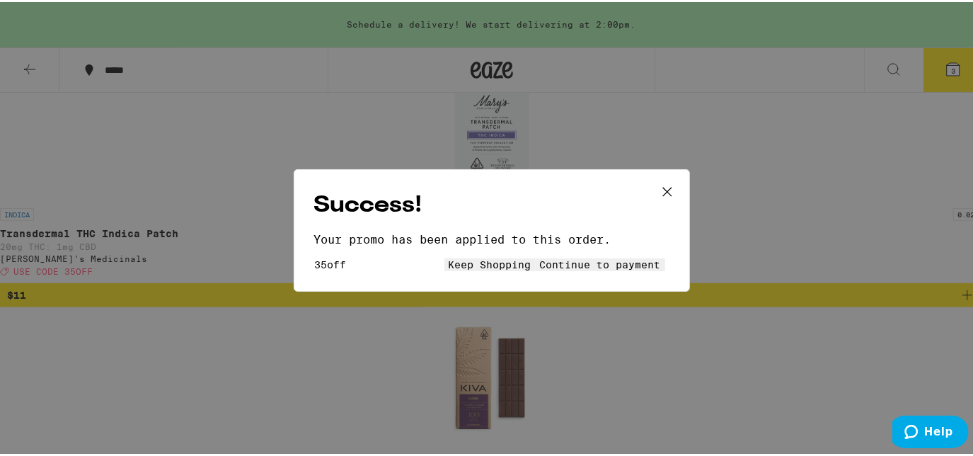
click at [591, 265] on span "Continue to payment" at bounding box center [600, 262] width 121 height 11
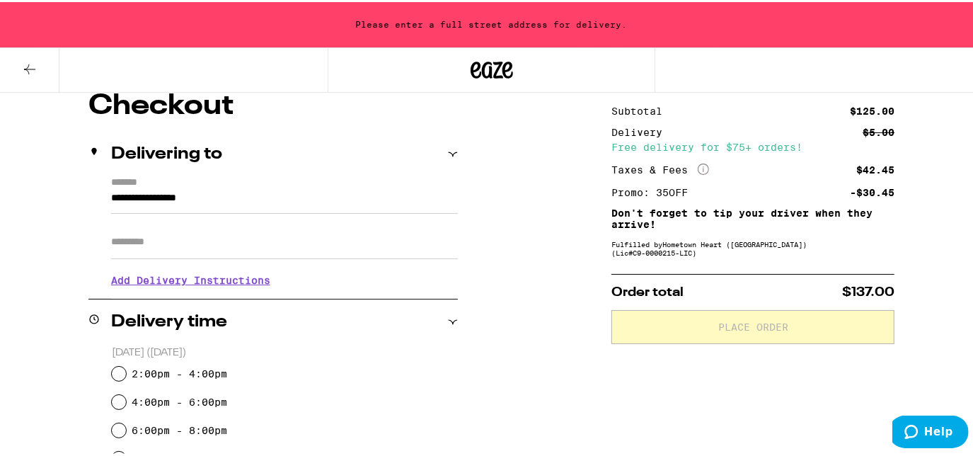
scroll to position [130, 0]
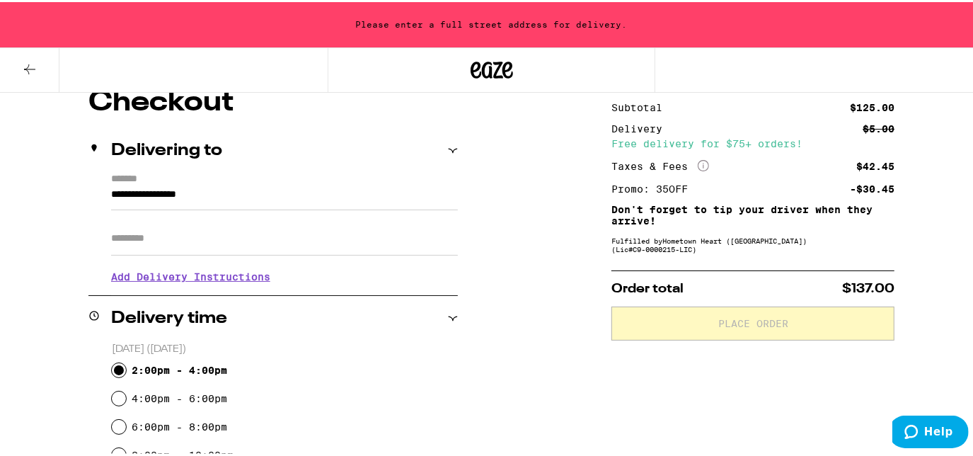
click at [116, 375] on input "2:00pm - 4:00pm" at bounding box center [119, 368] width 14 height 14
radio input "true"
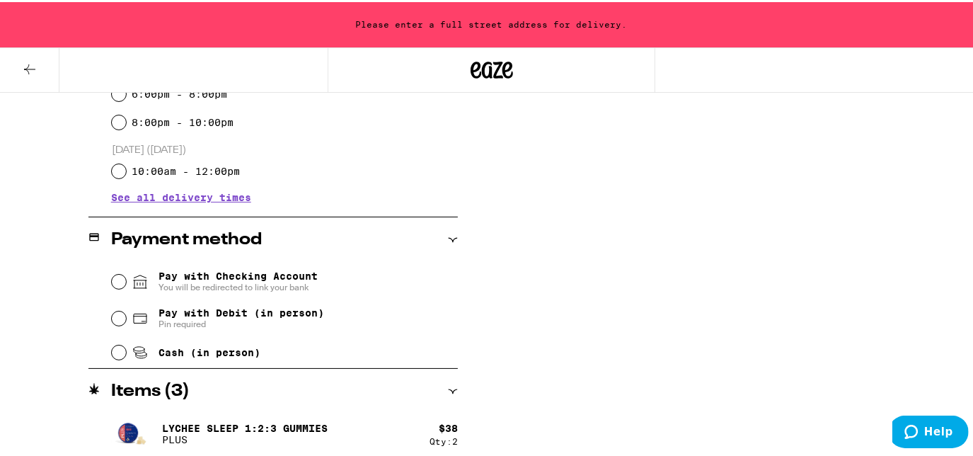
scroll to position [466, 0]
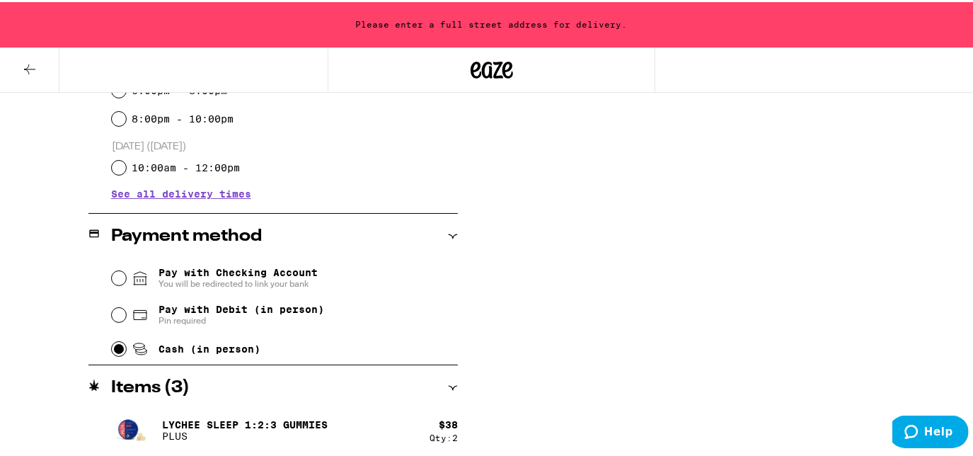
click at [112, 354] on input "Cash (in person)" at bounding box center [119, 347] width 14 height 14
radio input "true"
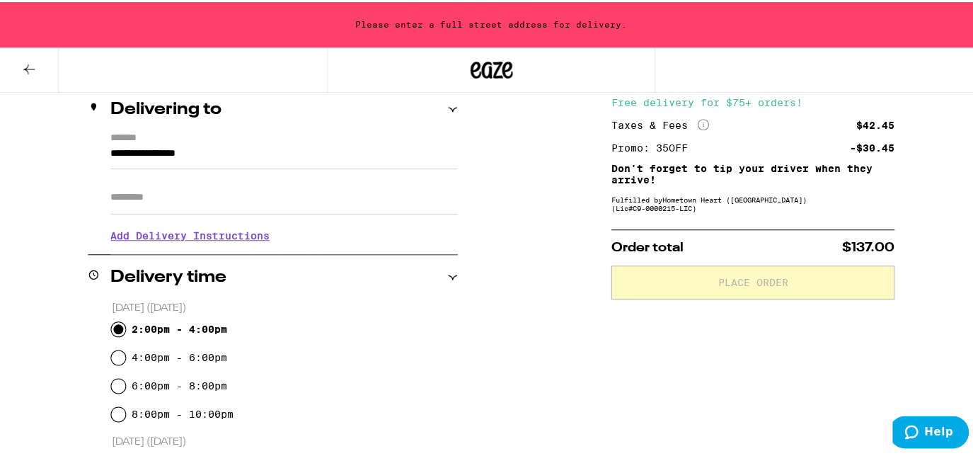
scroll to position [171, 0]
click at [119, 148] on input "**********" at bounding box center [284, 155] width 347 height 24
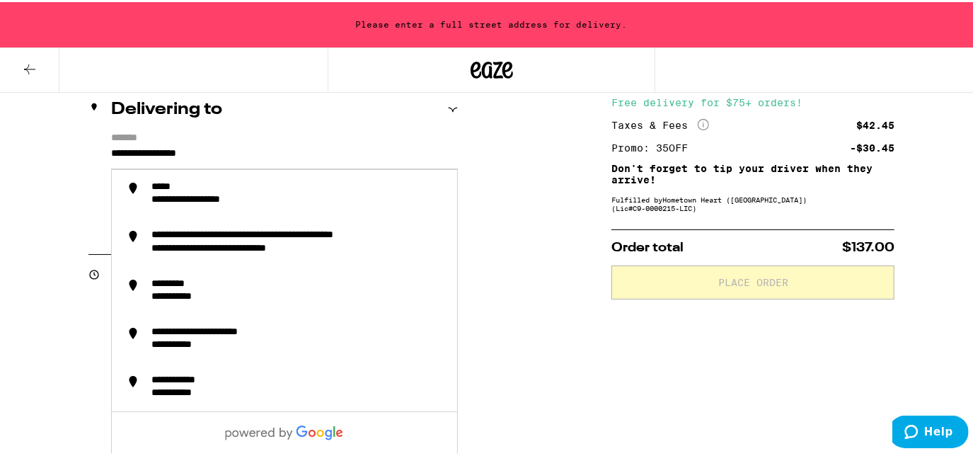
click at [111, 152] on input "**********" at bounding box center [284, 155] width 347 height 24
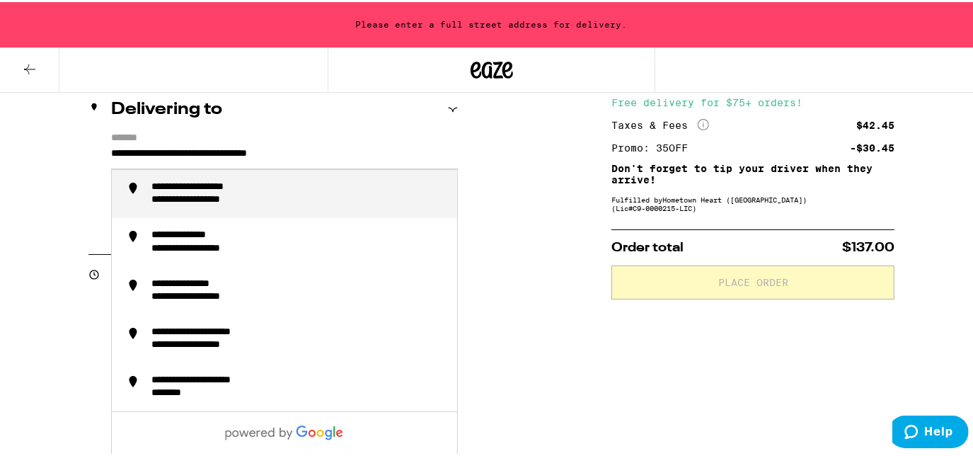
click at [197, 204] on div "**********" at bounding box center [212, 198] width 122 height 13
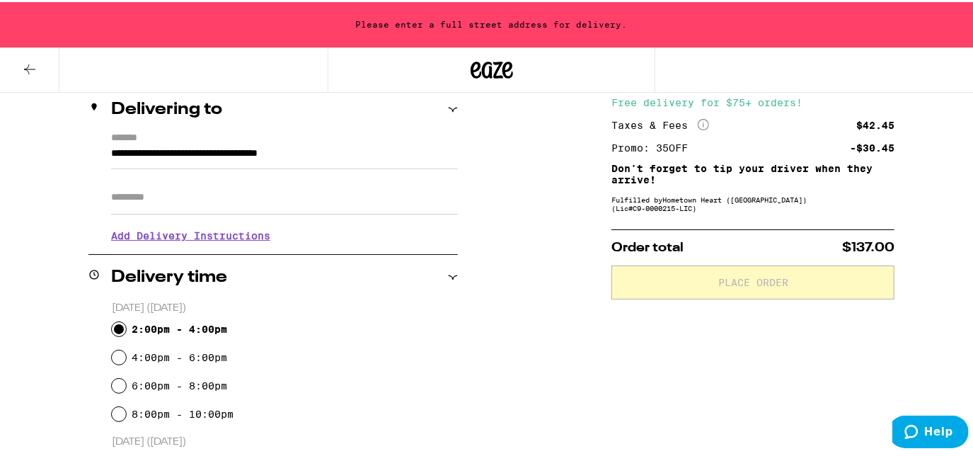
type input "**********"
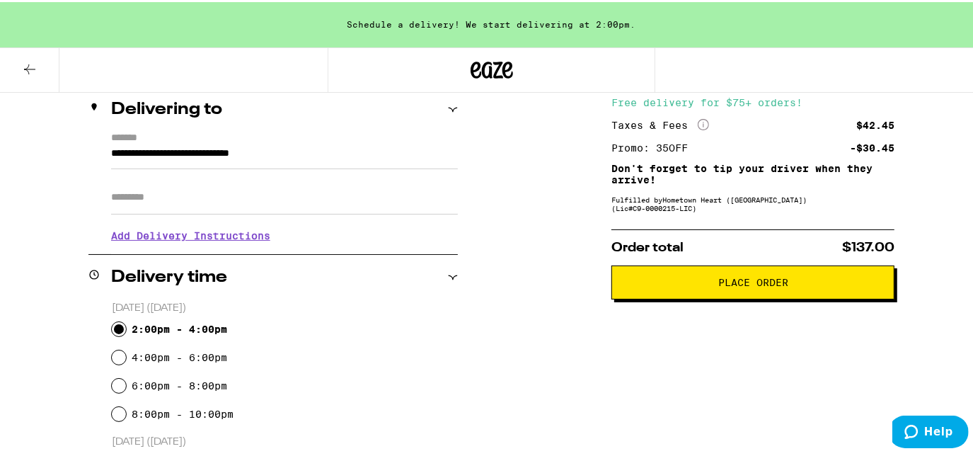
click at [768, 277] on span "Place Order" at bounding box center [753, 280] width 70 height 10
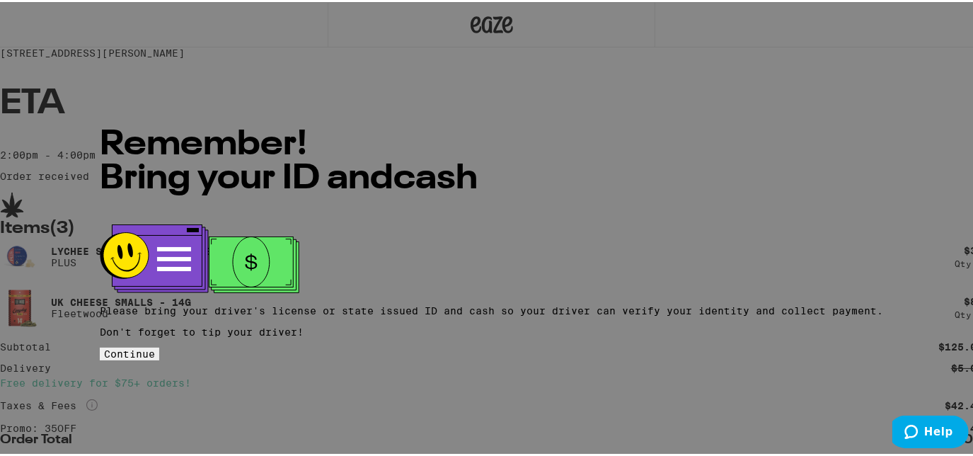
click at [155, 346] on span "Continue" at bounding box center [129, 351] width 51 height 11
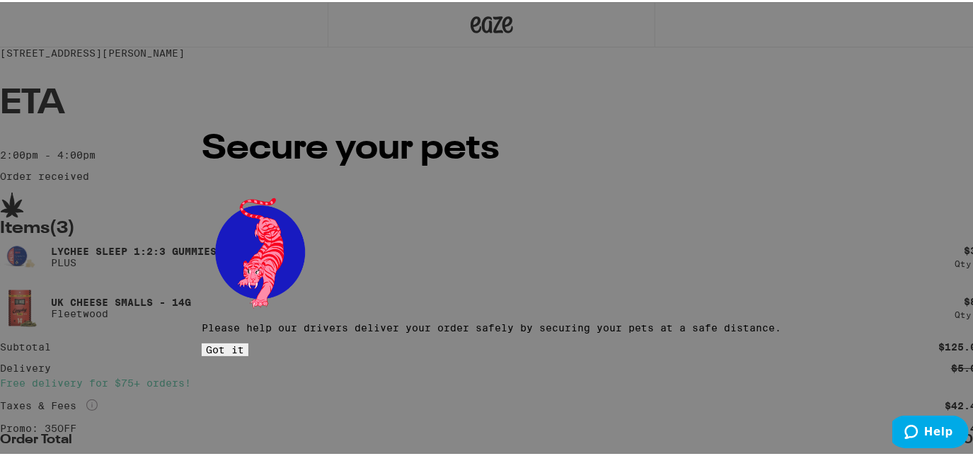
click at [248, 341] on button "Got it" at bounding box center [225, 347] width 47 height 13
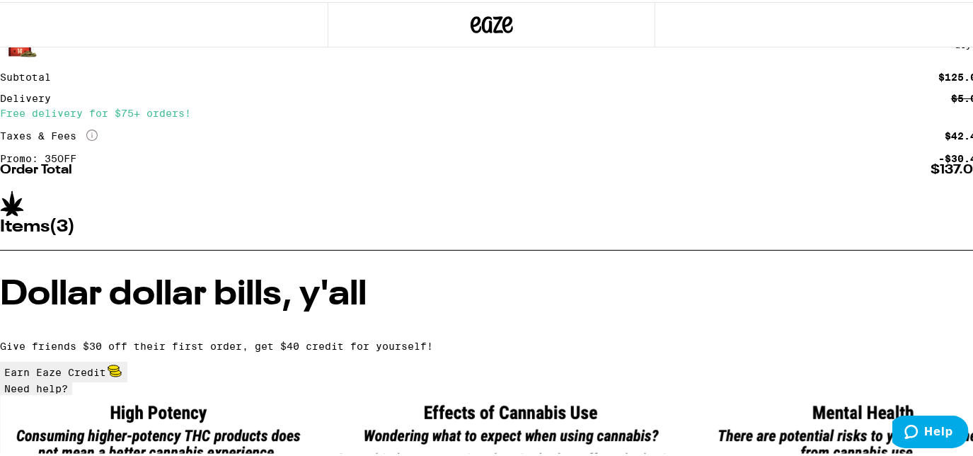
scroll to position [269, 0]
